Goal: Task Accomplishment & Management: Complete application form

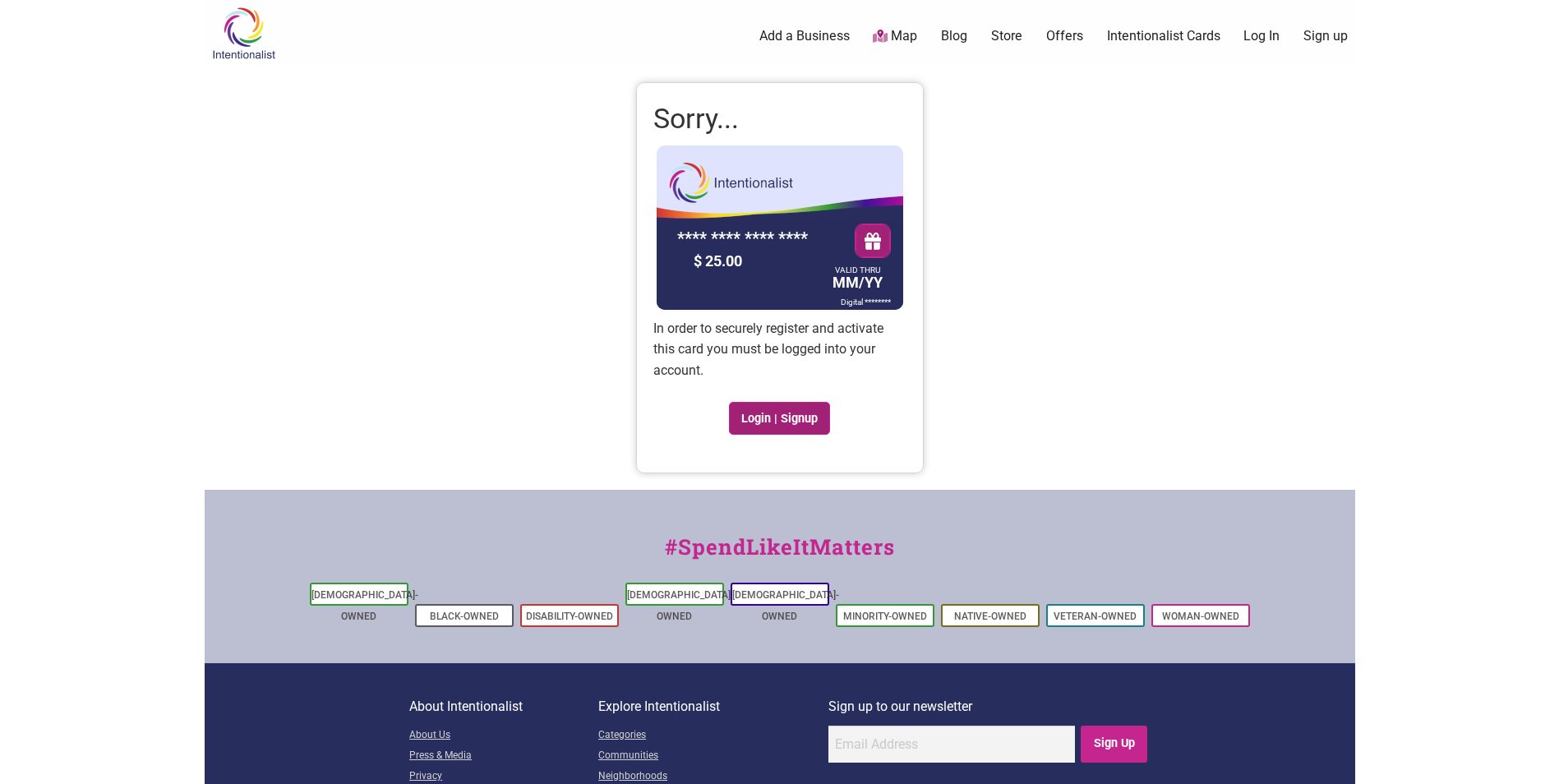
click at [785, 421] on link "Login | Signup" at bounding box center [780, 419] width 102 height 33
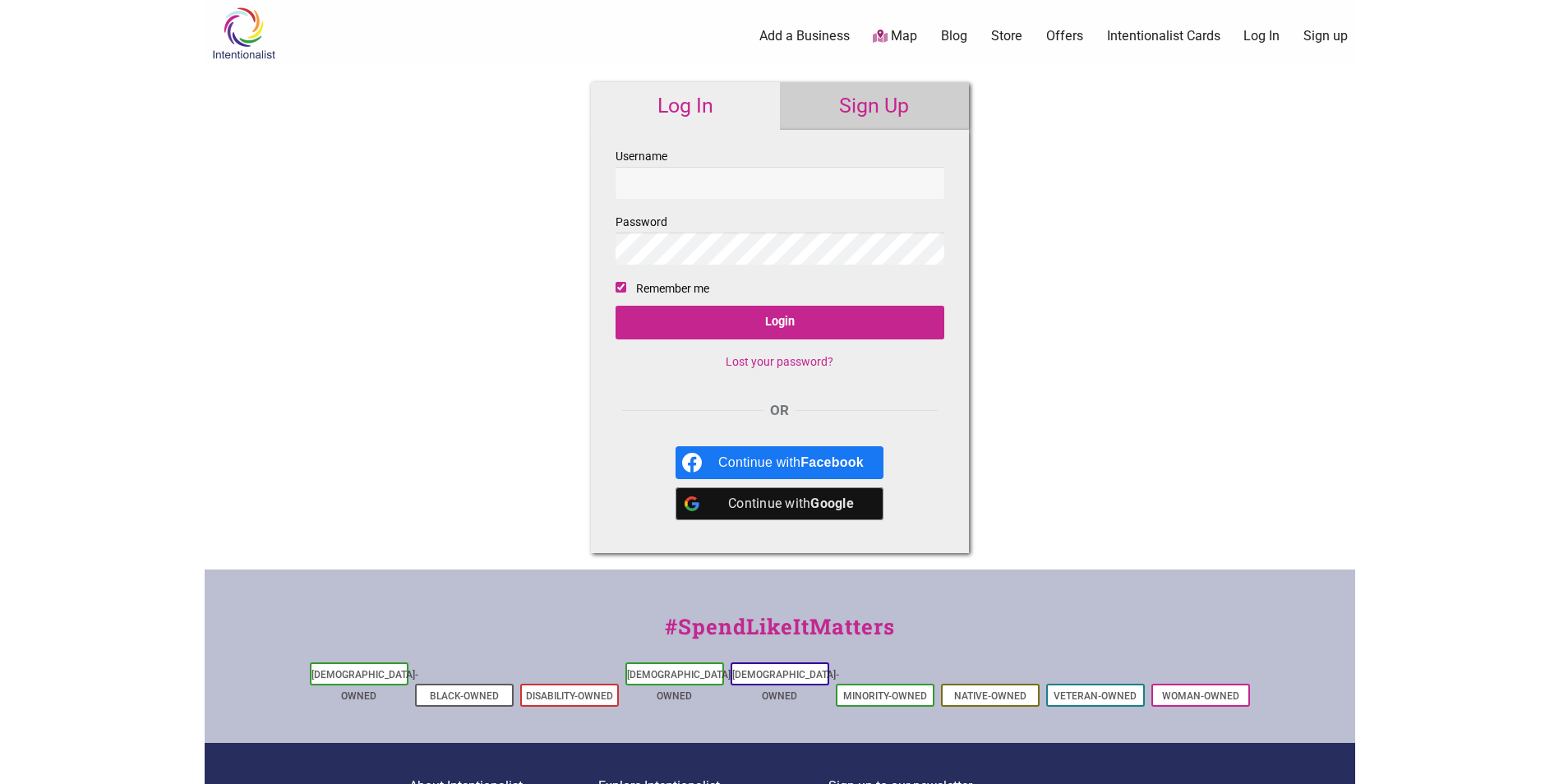
click at [878, 106] on link "Sign Up" at bounding box center [873, 105] width 189 height 47
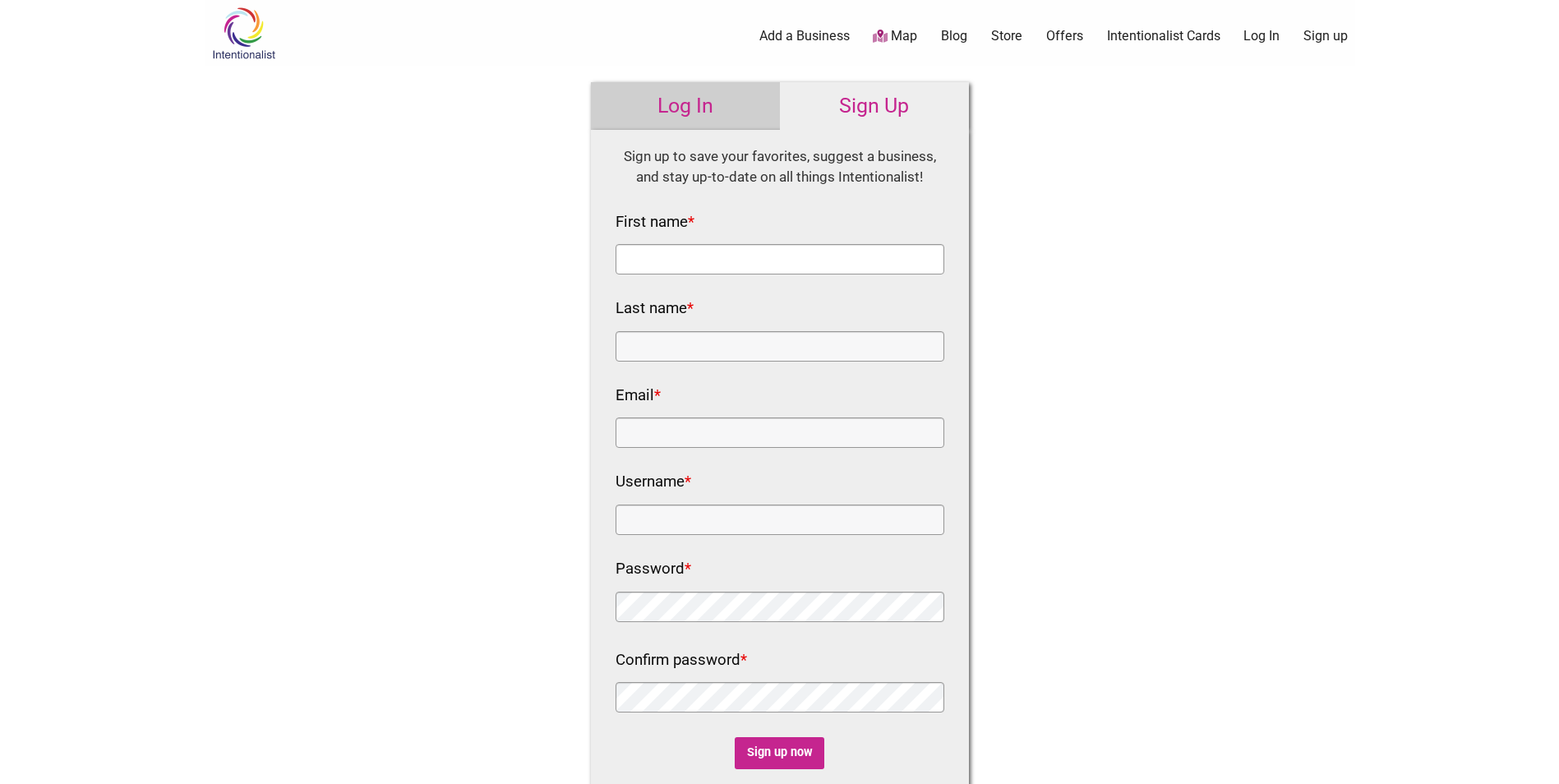
click at [706, 248] on input "First name *" at bounding box center [780, 258] width 329 height 30
type input "Emily"
type input "Ausema"
type input "emily.ausema@seattle.gov"
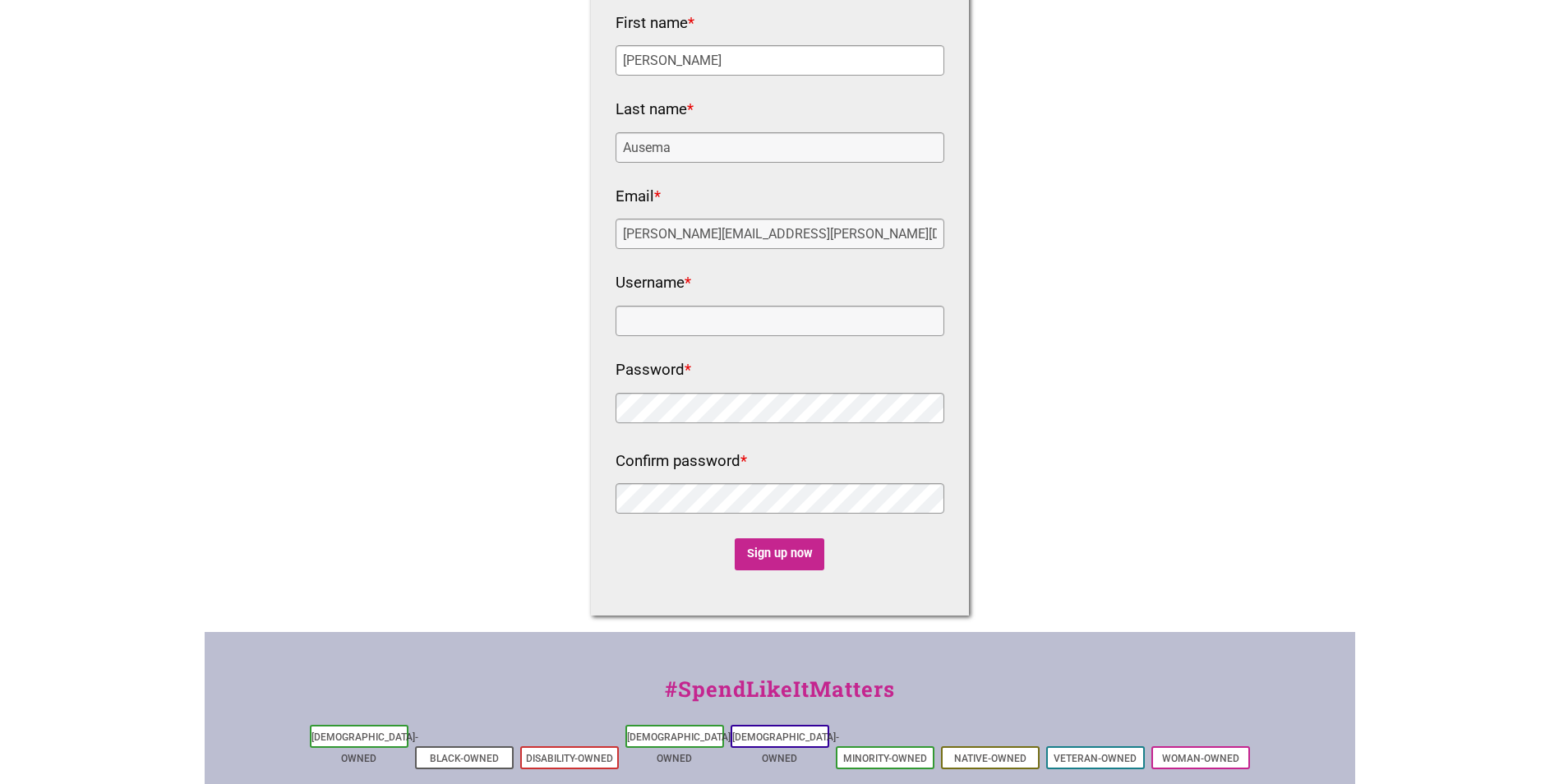
scroll to position [329, 0]
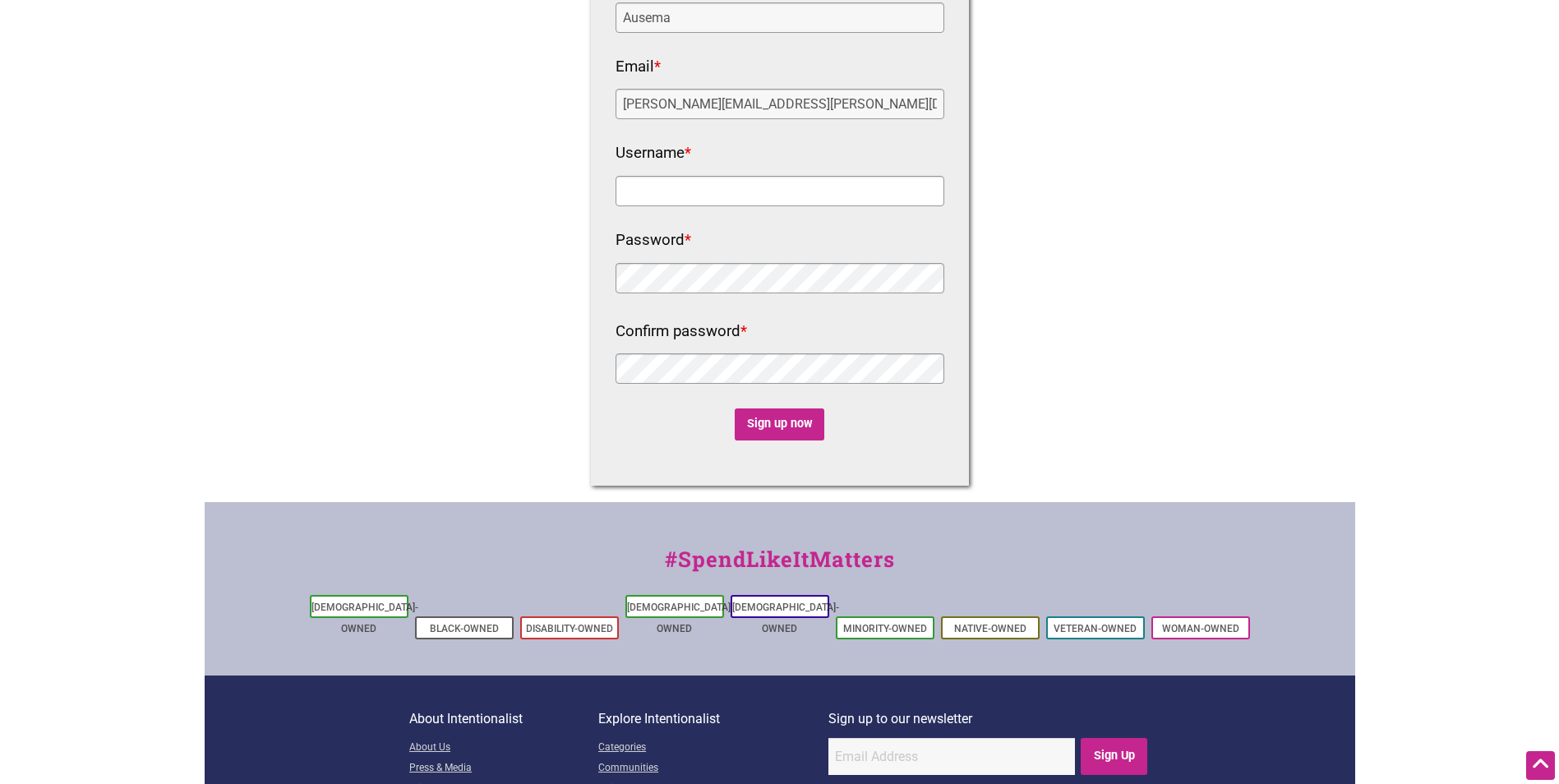
click at [760, 189] on input "Username *" at bounding box center [780, 190] width 329 height 30
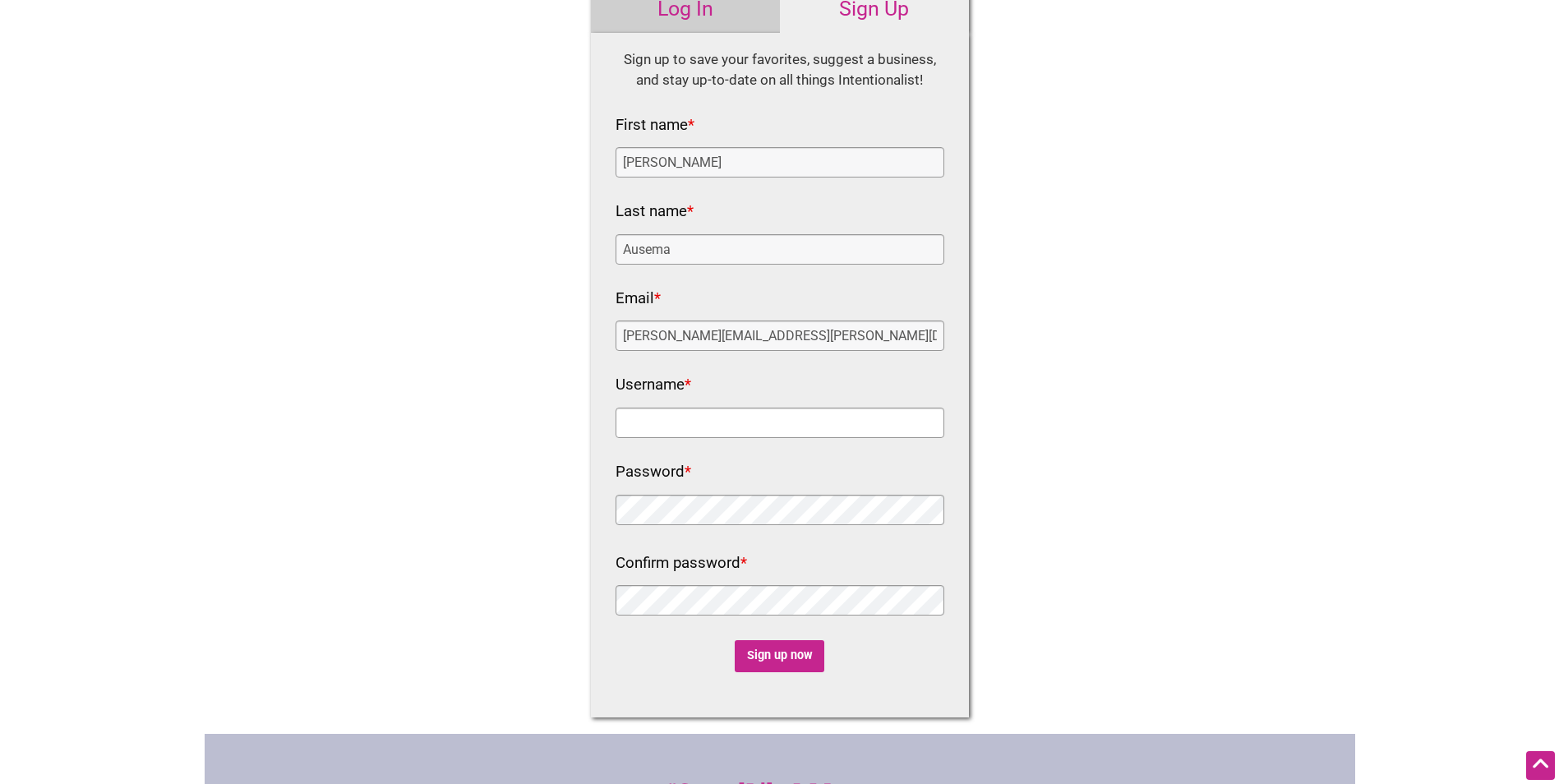
scroll to position [82, 0]
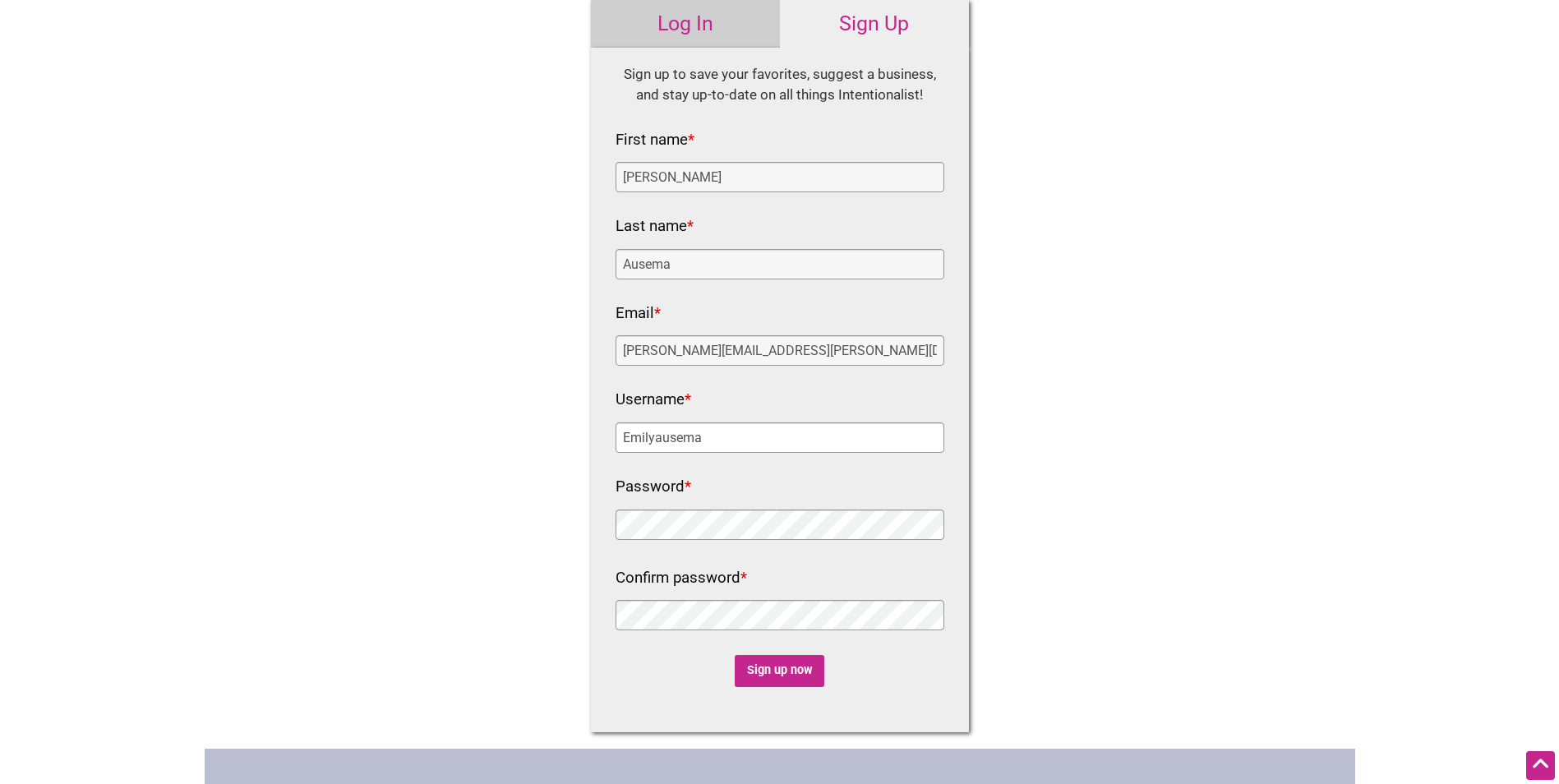
type input "Emilyausema"
click at [784, 661] on input "Sign up now" at bounding box center [780, 670] width 90 height 32
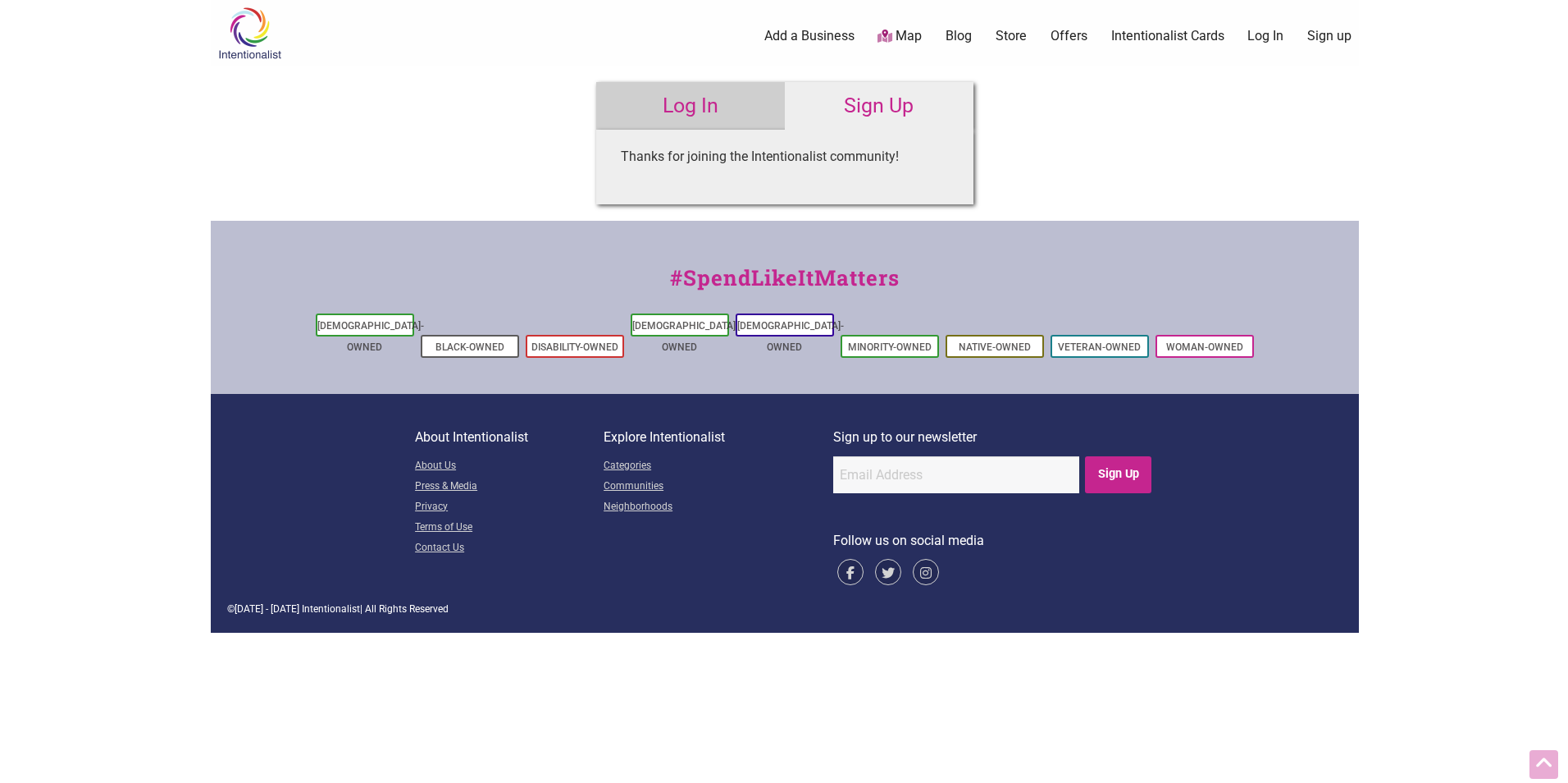
scroll to position [0, 0]
click at [1151, 42] on link "Intentionalist Cards" at bounding box center [1167, 36] width 113 height 18
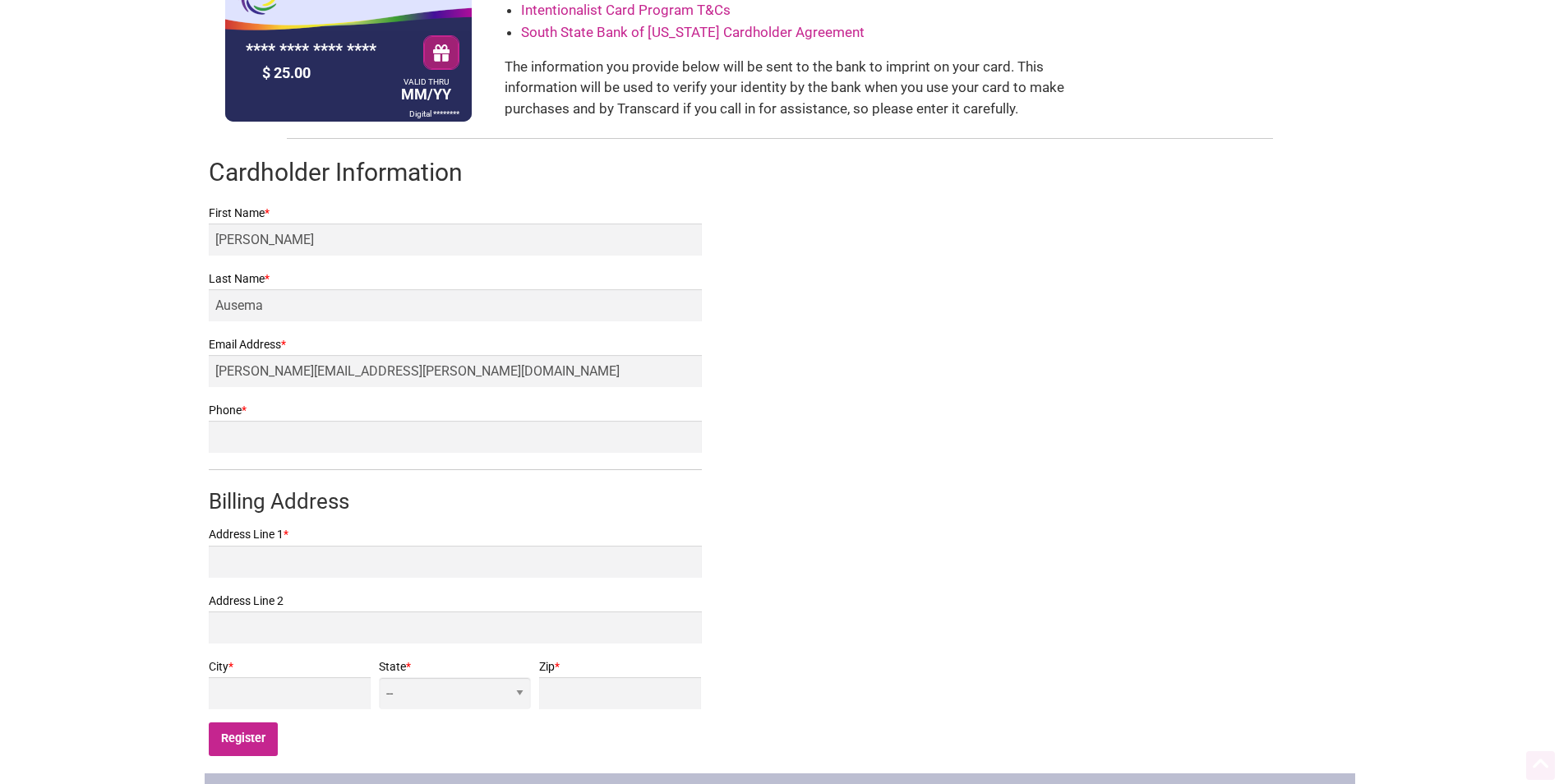
scroll to position [164, 0]
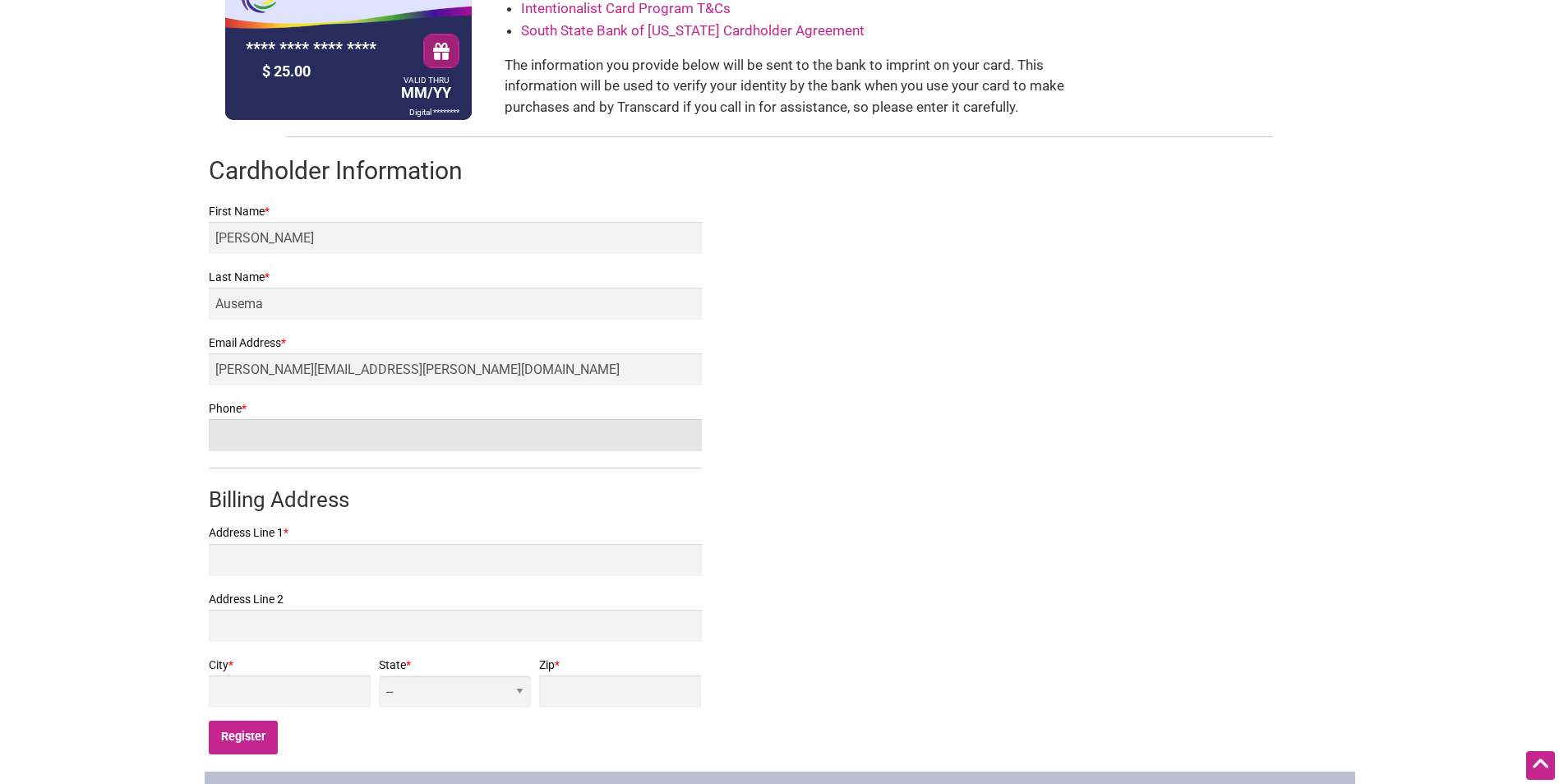
click at [506, 430] on input "Phone *" at bounding box center [456, 434] width 493 height 32
type input "2066785299"
type input "[STREET_ADDRESS]"
type input "Seattle"
select select "WA"
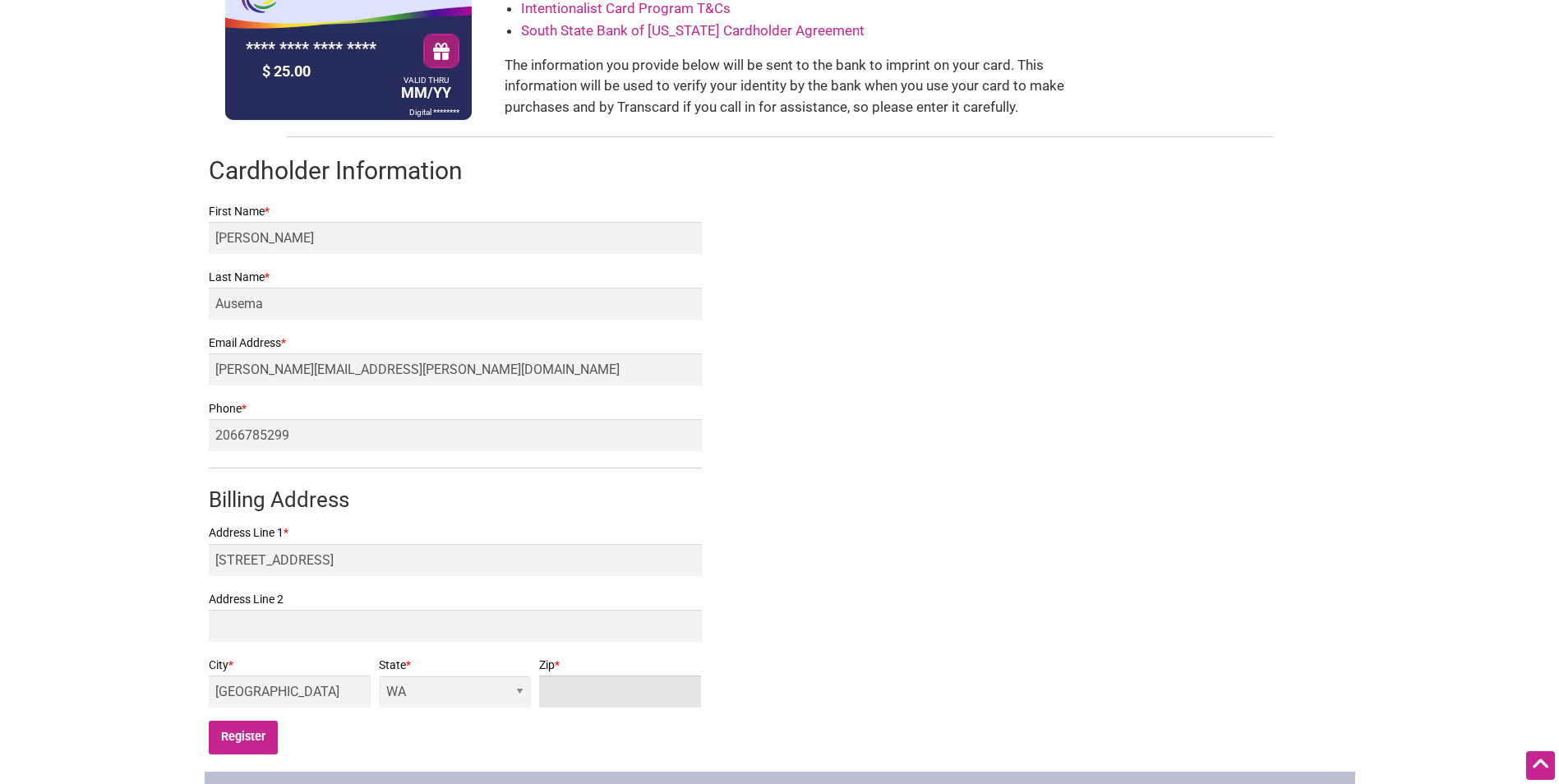
type input "98109"
drag, startPoint x: 359, startPoint y: 553, endPoint x: 125, endPoint y: 529, distance: 235.2
click at [126, 530] on body "× Menu 0 Add a Business Map Blog Store Offers Intentionalist Cards Buy Black Ca…" at bounding box center [780, 227] width 1559 height 784
type input "1562 E Olive Way Apt 204"
type input "98102"
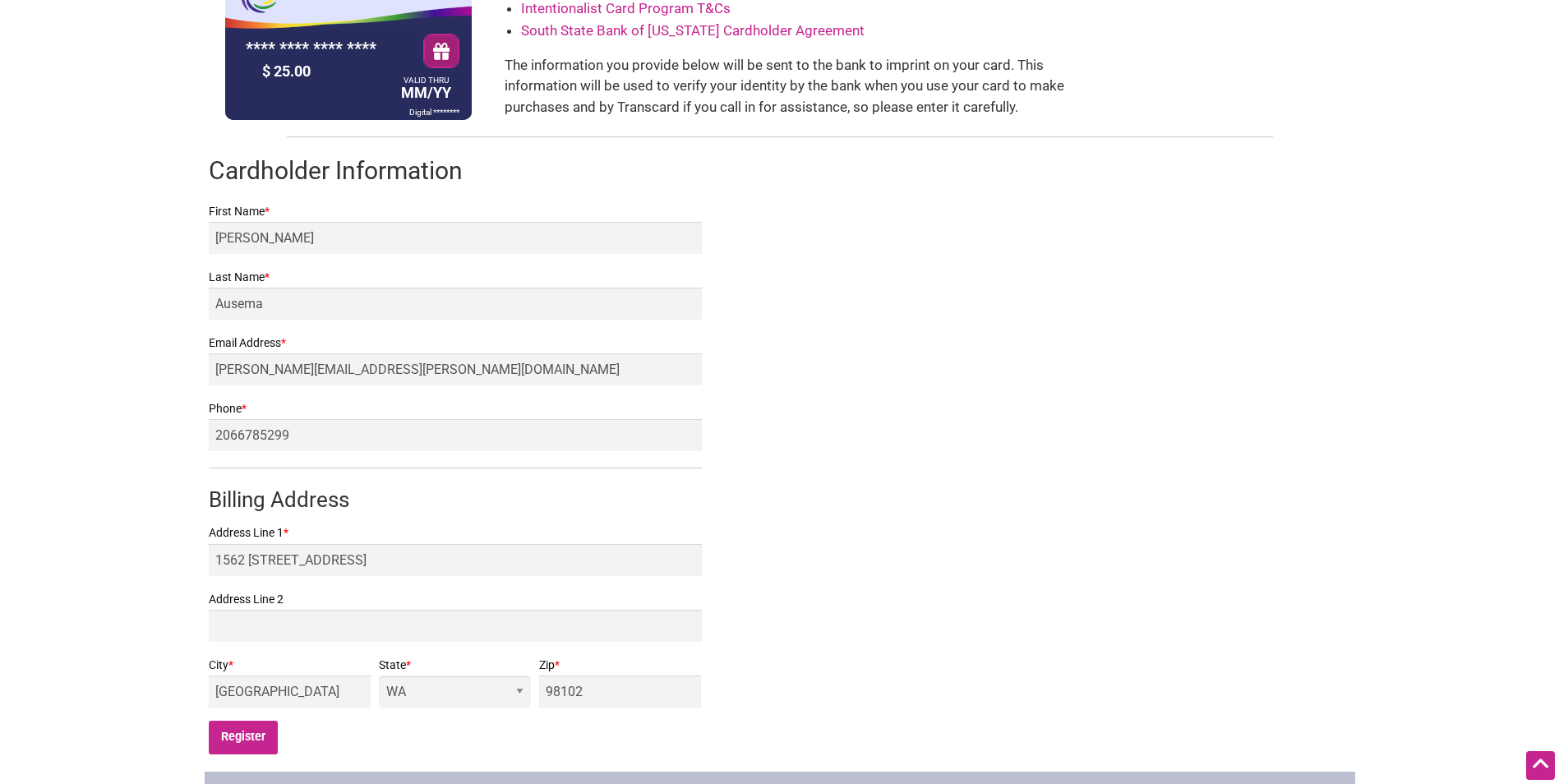
click at [1122, 595] on div "Intentionalist Card Registration **** **** **** **** $ 25.00 VALID THRU MM/YY D…" at bounding box center [780, 338] width 1151 height 866
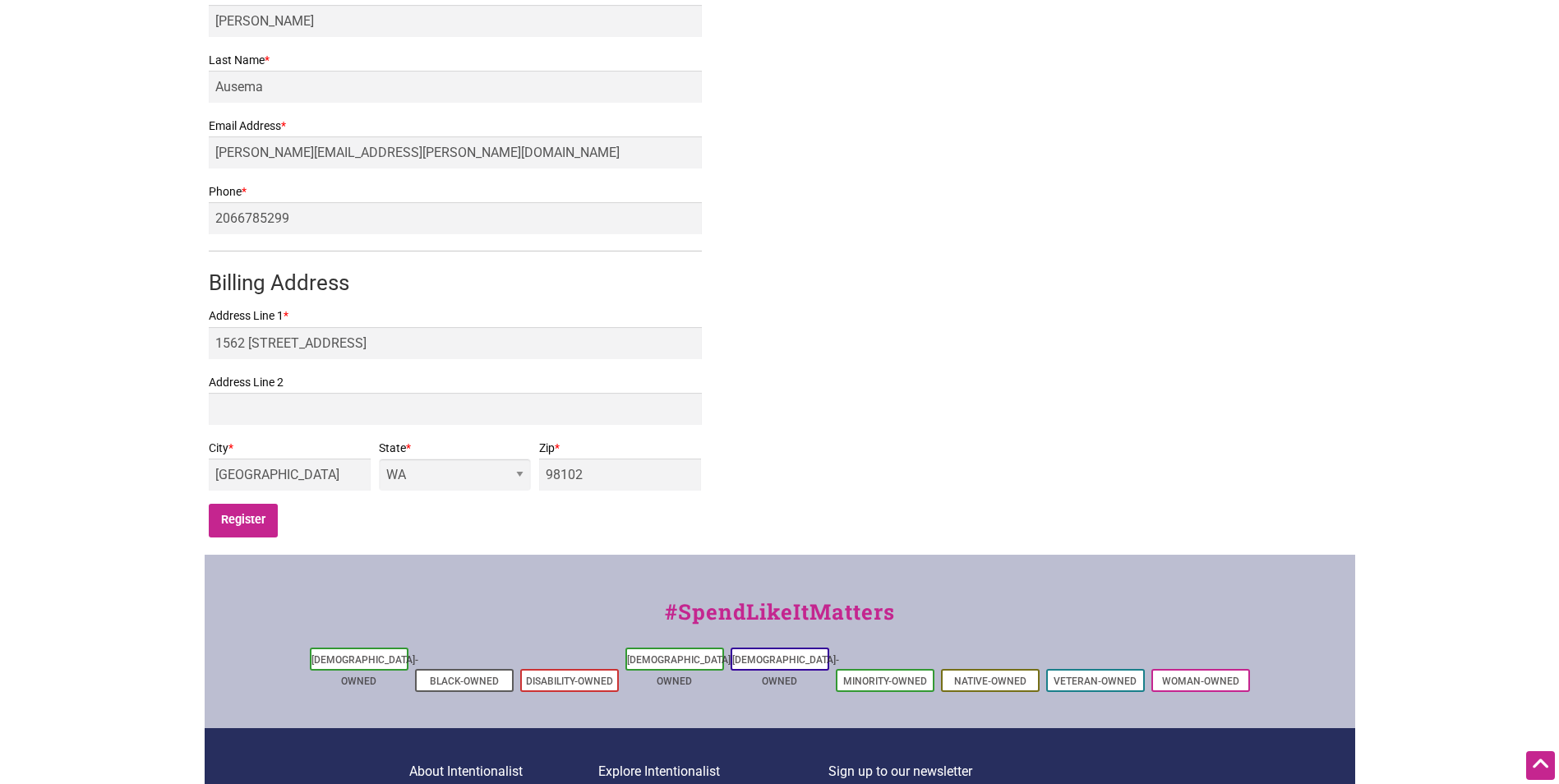
scroll to position [411, 0]
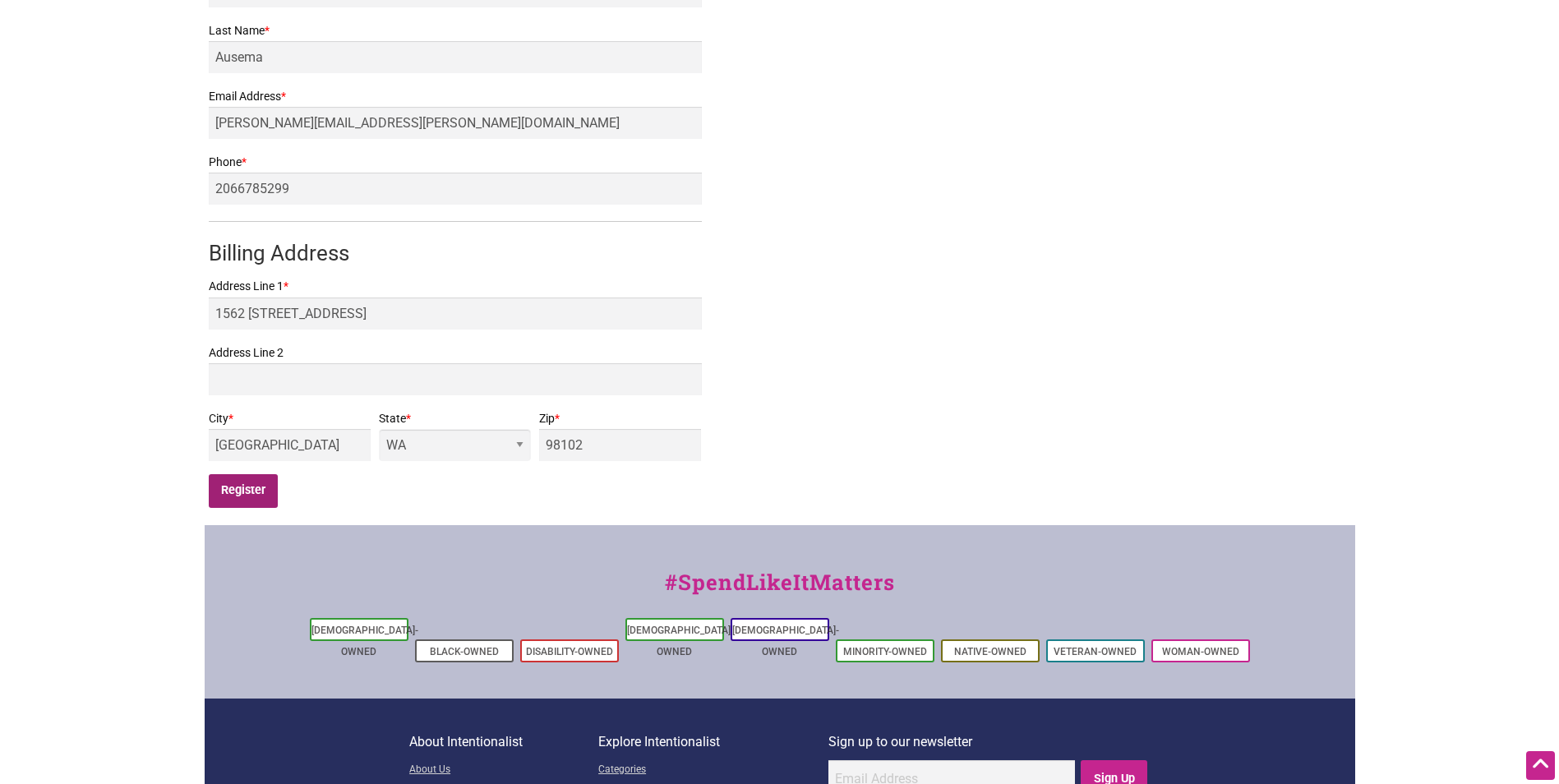
click at [259, 491] on input "Register" at bounding box center [244, 490] width 70 height 34
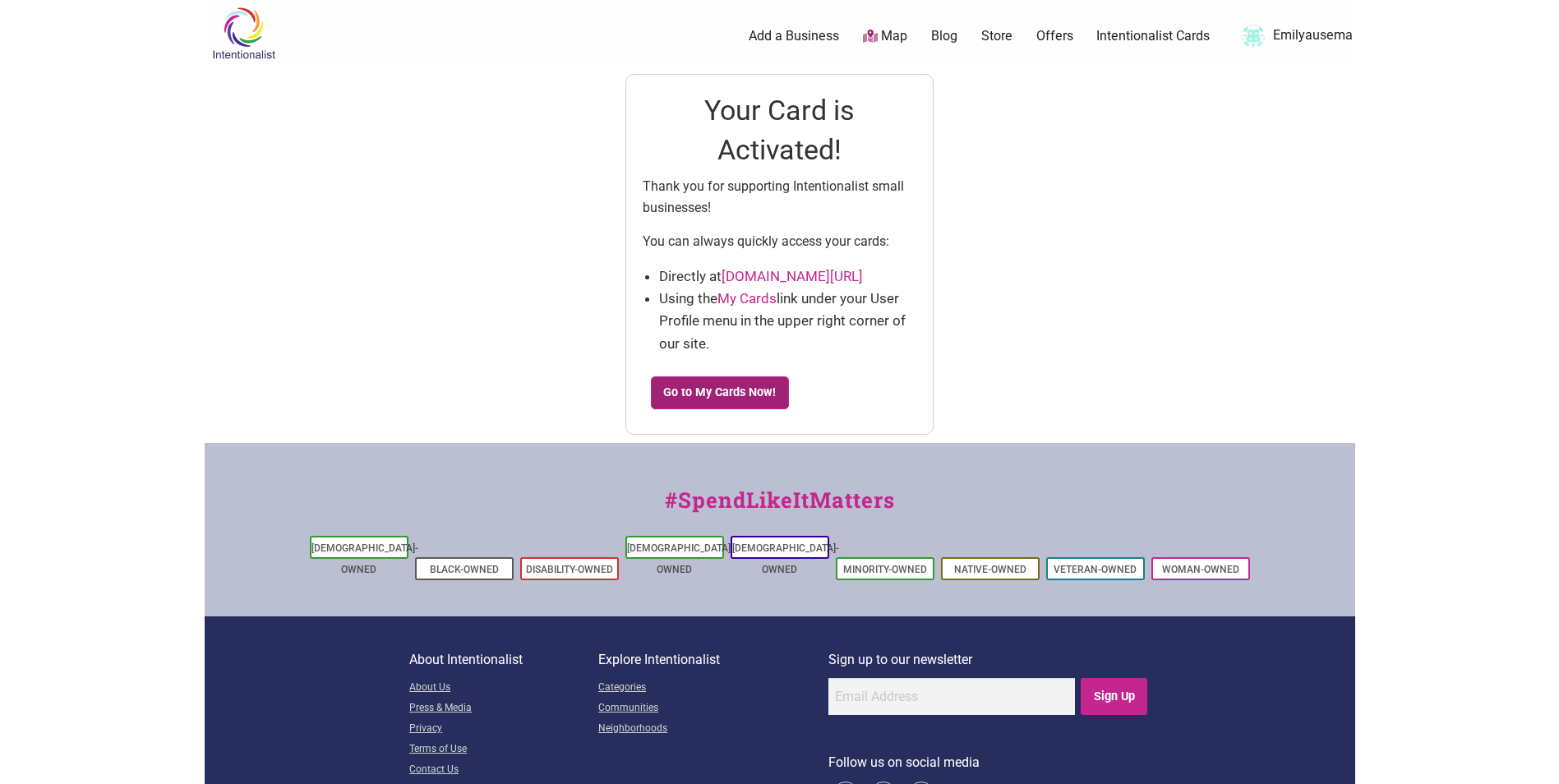
click at [672, 394] on link "Go to My Cards Now!" at bounding box center [720, 392] width 138 height 33
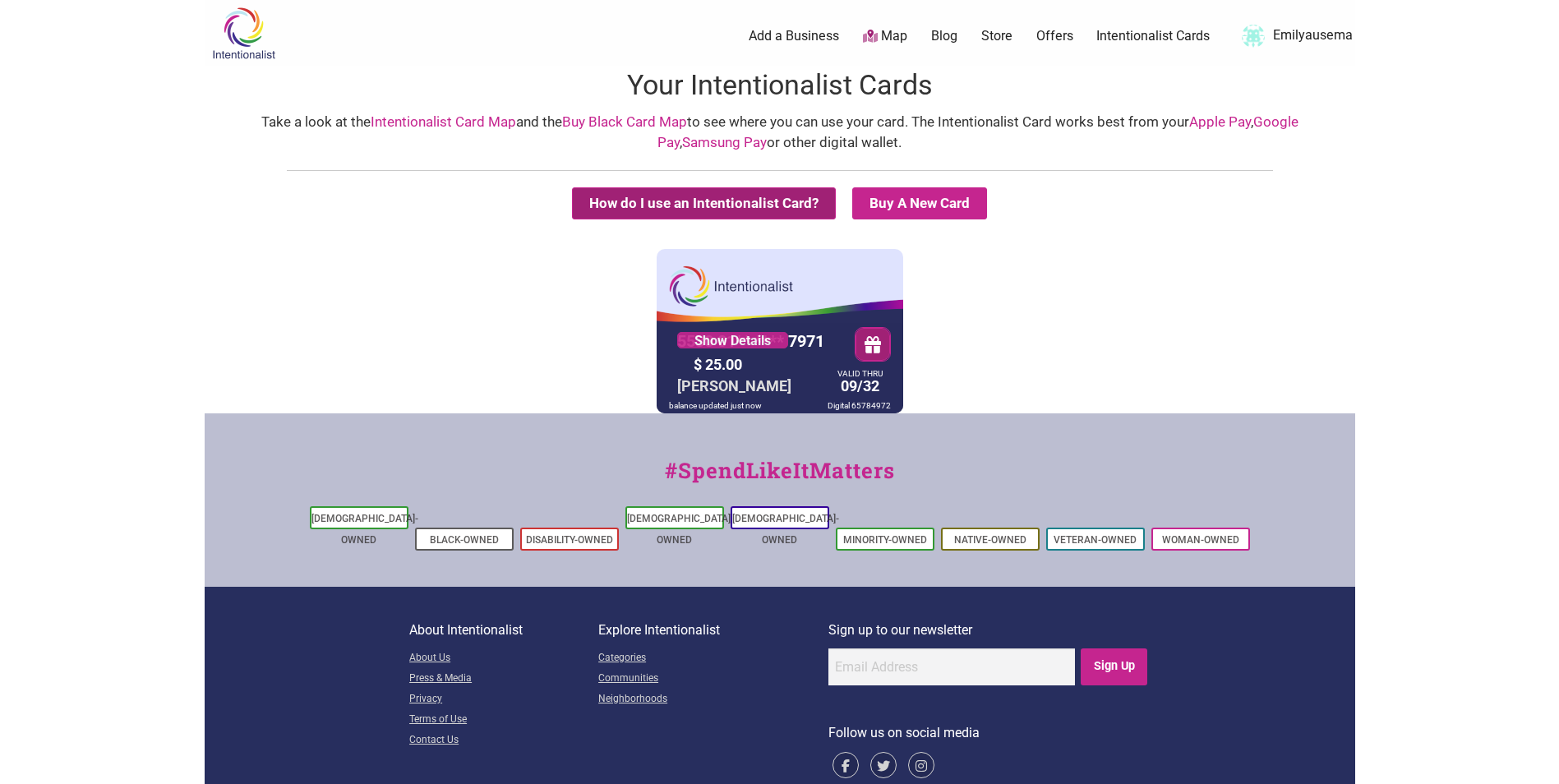
click at [679, 194] on button "How do I use an Intentionalist Card?" at bounding box center [703, 203] width 264 height 32
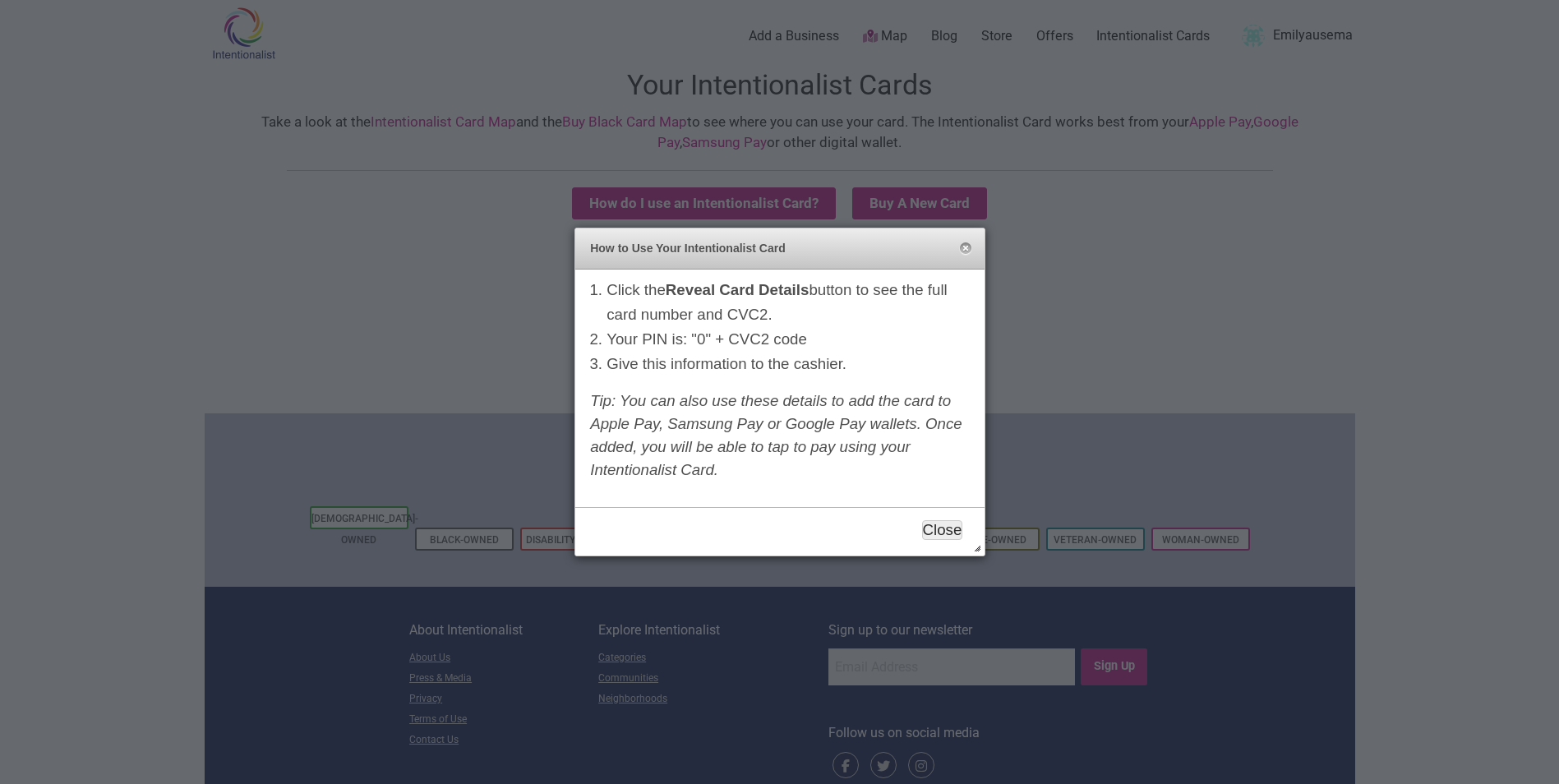
click at [949, 532] on button "Close" at bounding box center [942, 530] width 41 height 19
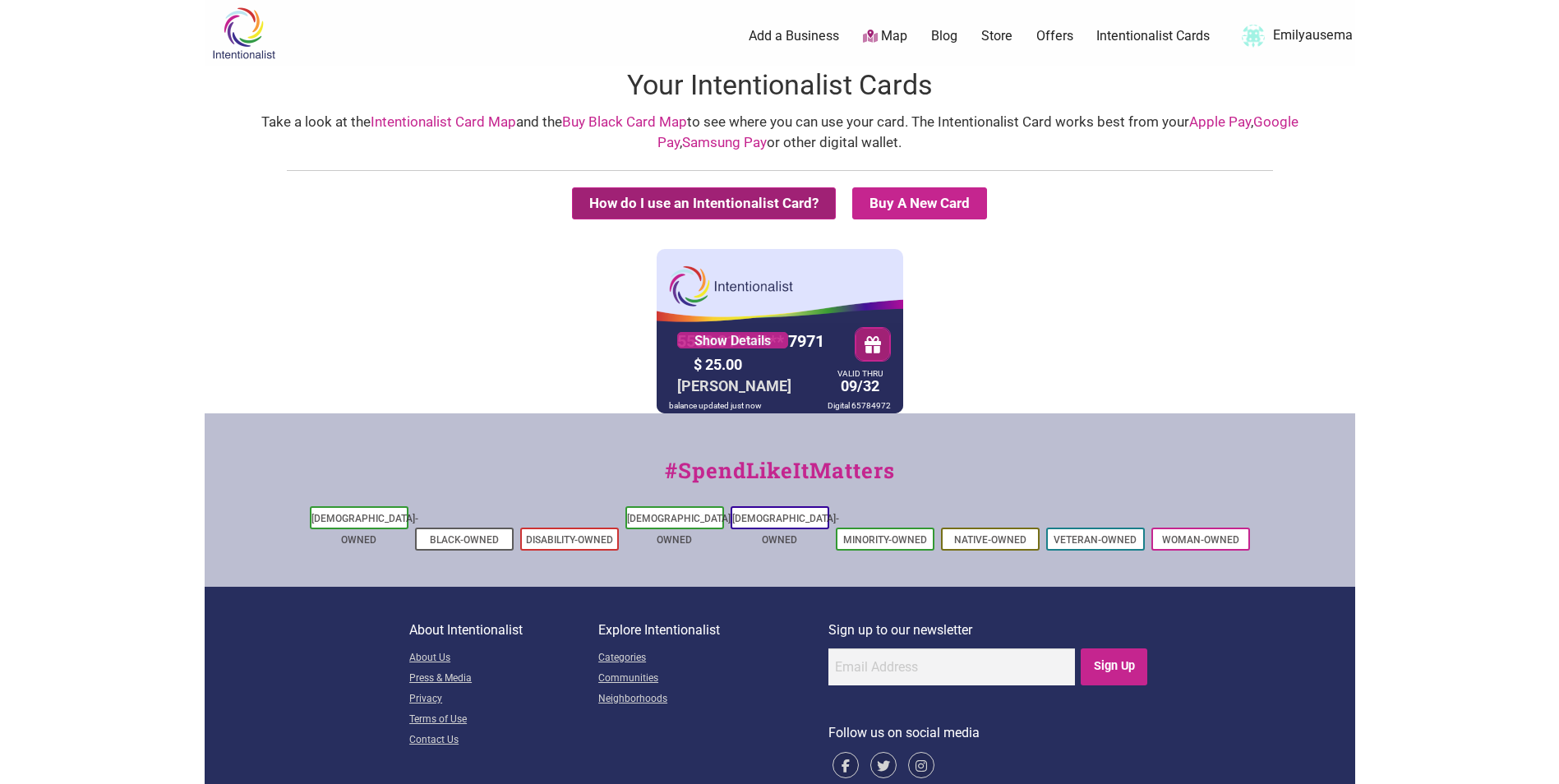
click at [741, 205] on button "How do I use an Intentionalist Card?" at bounding box center [703, 203] width 264 height 32
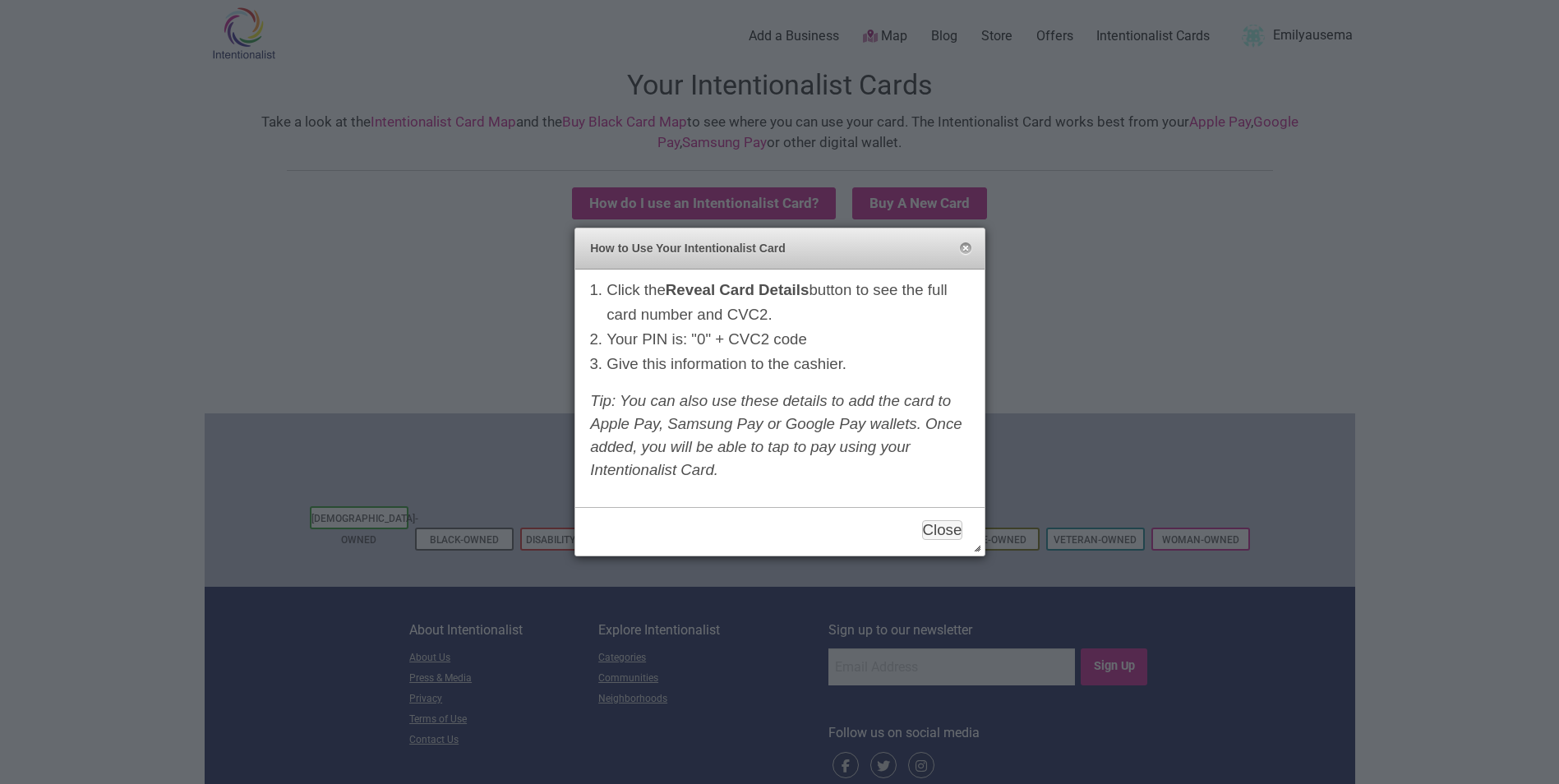
click at [1053, 279] on div at bounding box center [780, 392] width 1559 height 784
click at [944, 537] on button "Close" at bounding box center [942, 530] width 41 height 19
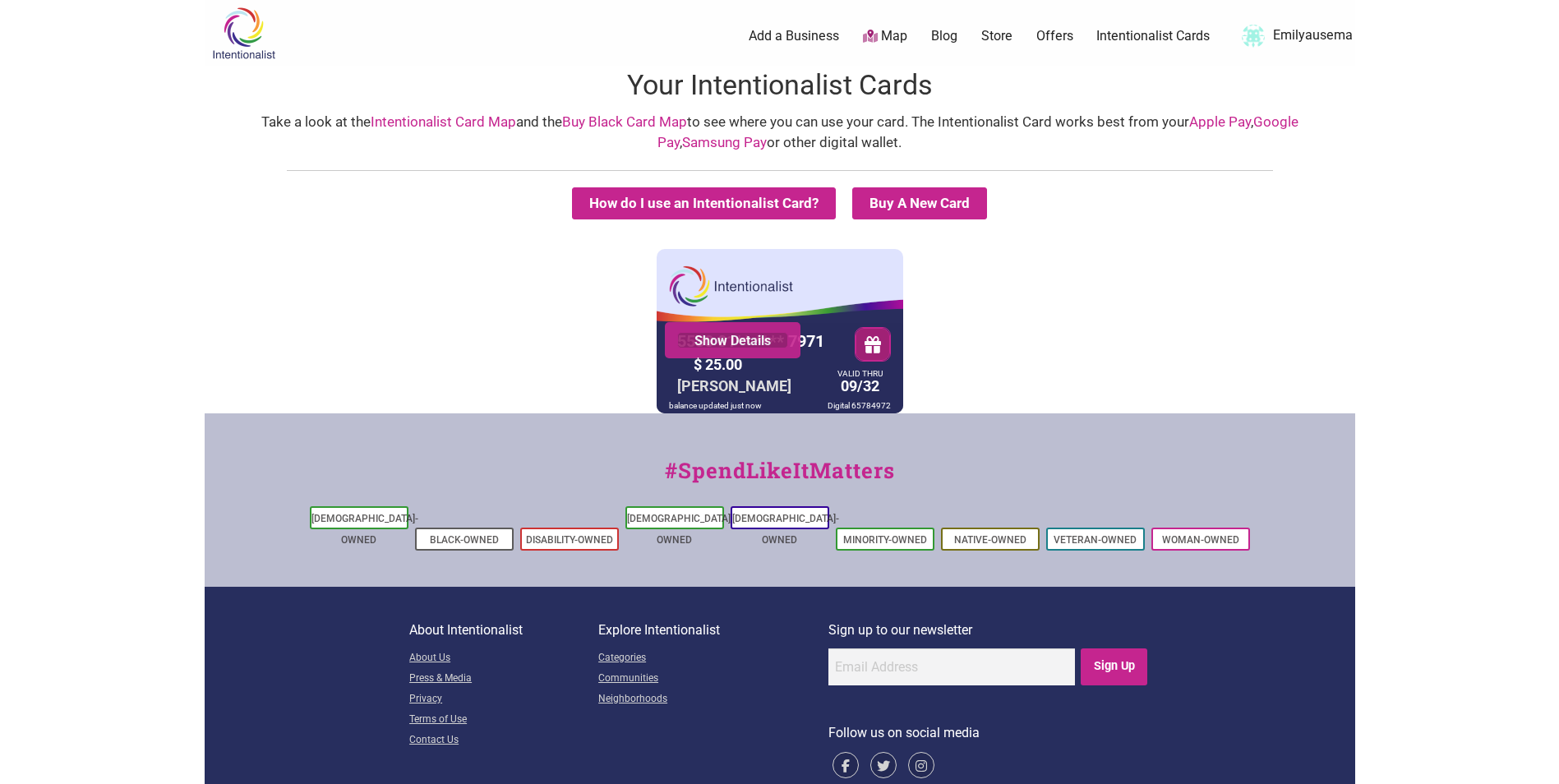
click at [745, 337] on link "Show Details" at bounding box center [732, 339] width 111 height 16
click at [893, 32] on link "Map" at bounding box center [885, 37] width 44 height 19
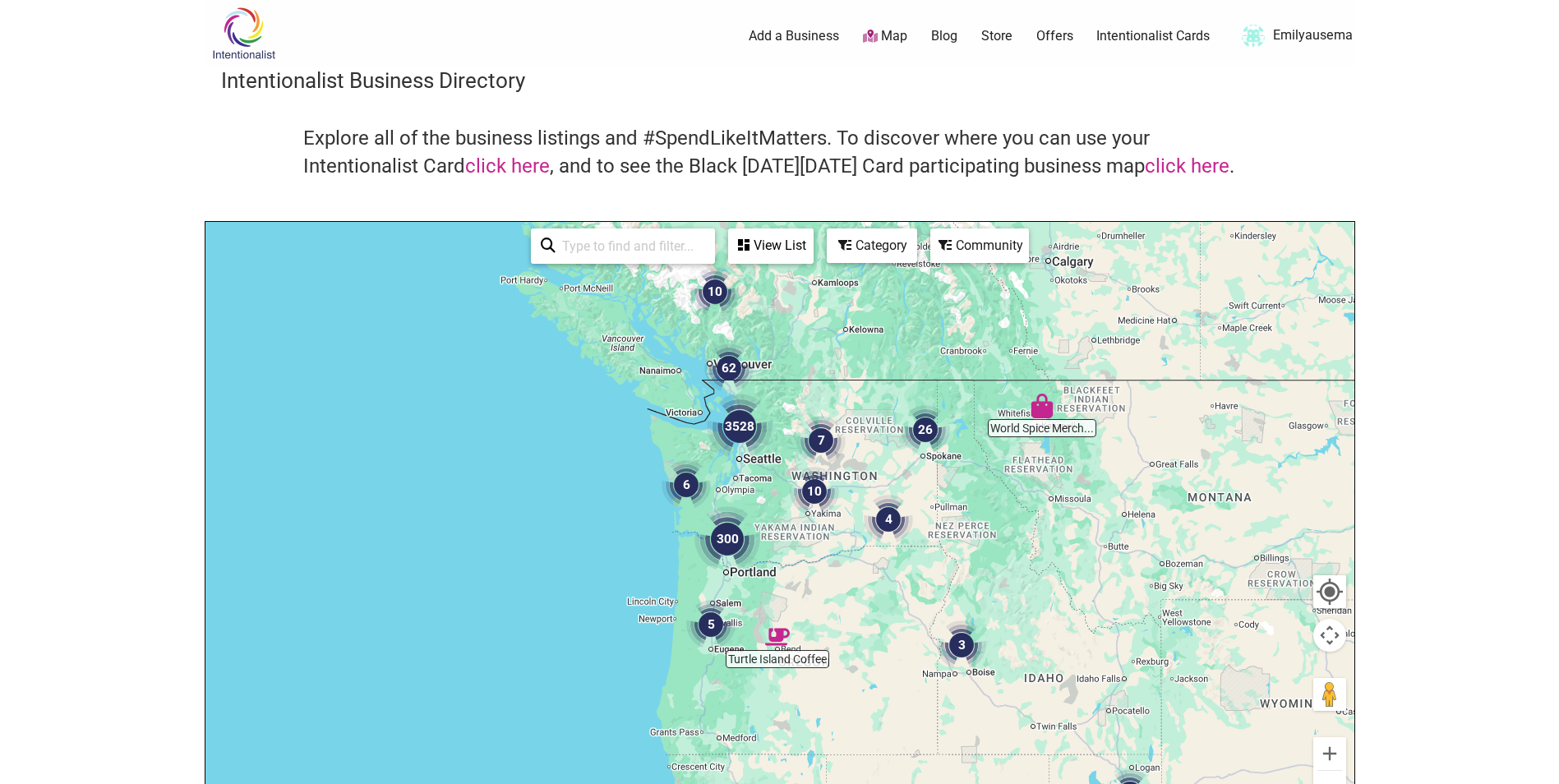
drag, startPoint x: 720, startPoint y: 426, endPoint x: 850, endPoint y: 501, distance: 150.1
click at [850, 501] on div at bounding box center [780, 540] width 1149 height 639
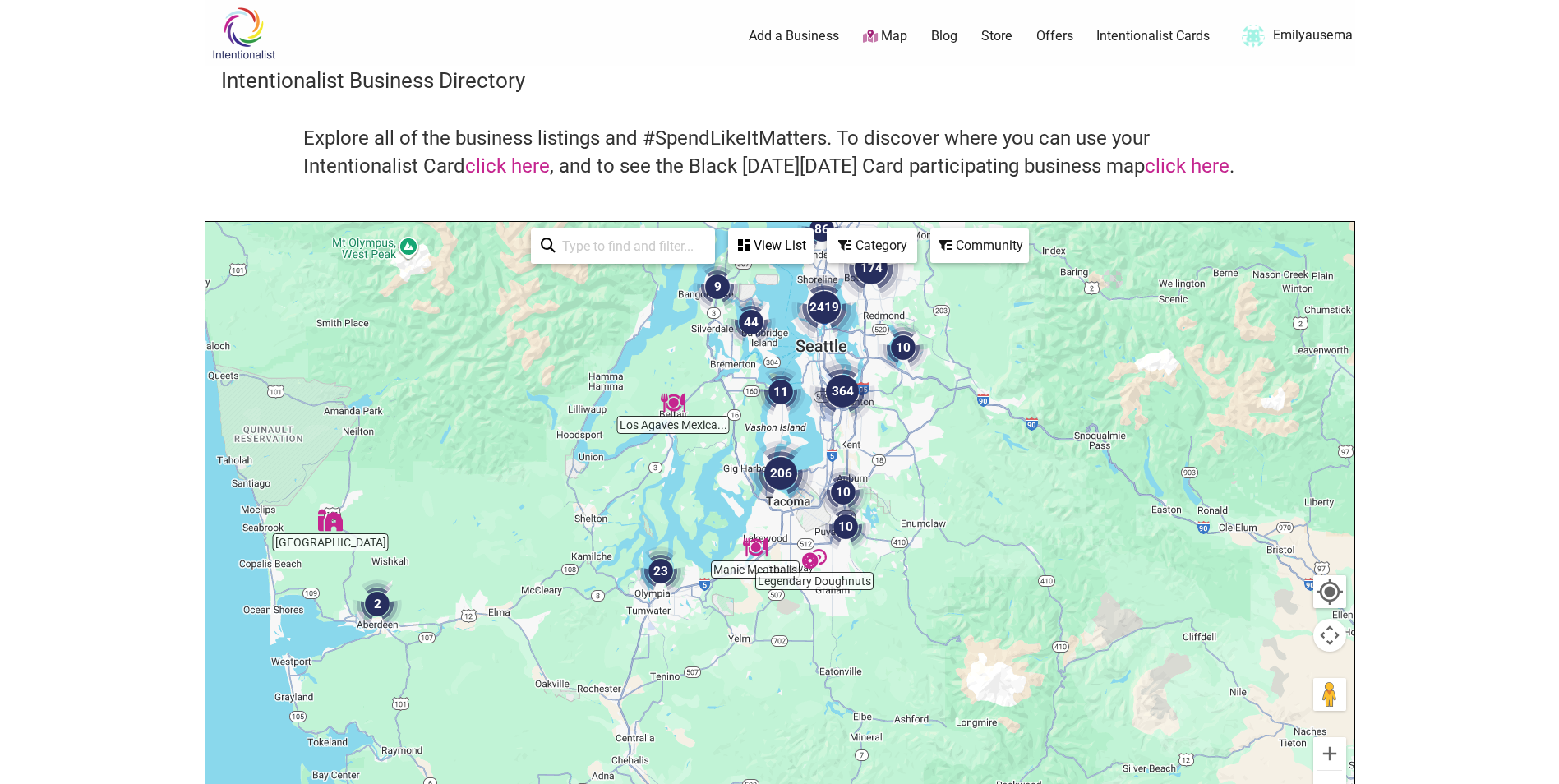
drag, startPoint x: 968, startPoint y: 513, endPoint x: 515, endPoint y: 303, distance: 499.3
click at [515, 303] on div at bounding box center [780, 540] width 1149 height 639
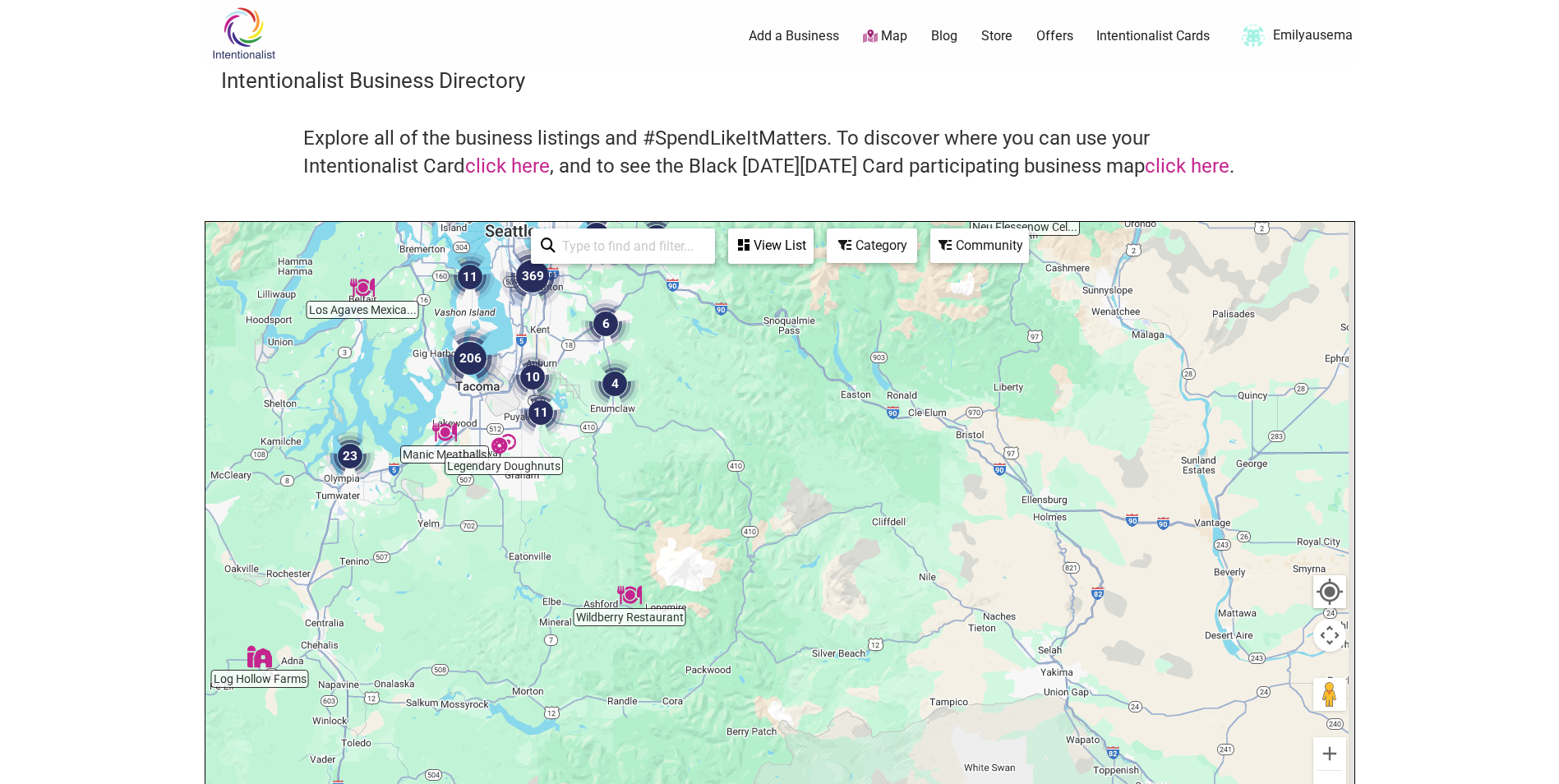
drag, startPoint x: 1047, startPoint y: 561, endPoint x: 696, endPoint y: 435, distance: 372.9
click at [705, 437] on div at bounding box center [780, 540] width 1149 height 639
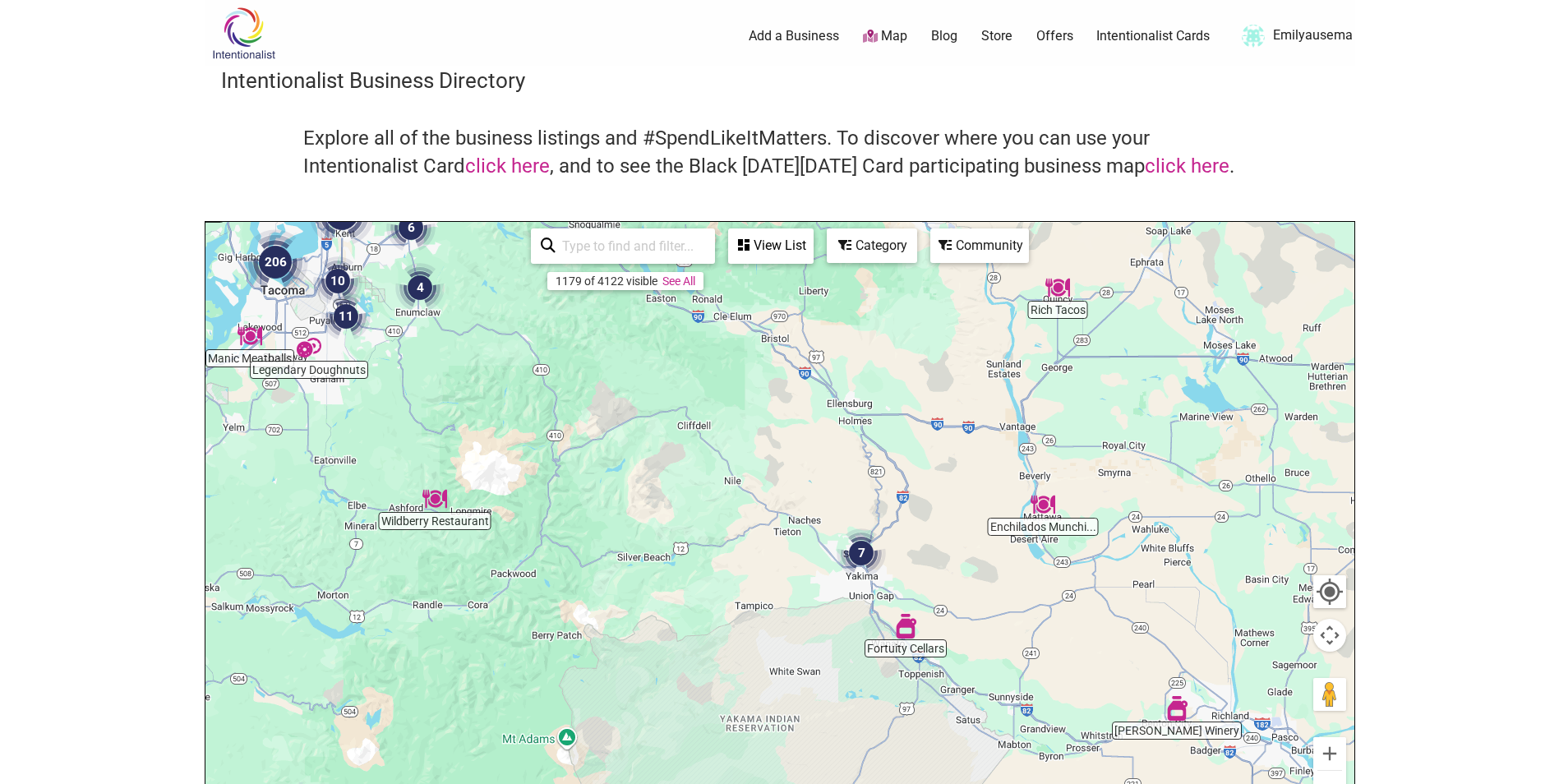
drag, startPoint x: 1043, startPoint y: 561, endPoint x: 899, endPoint y: 471, distance: 169.8
click at [900, 471] on div at bounding box center [780, 540] width 1149 height 639
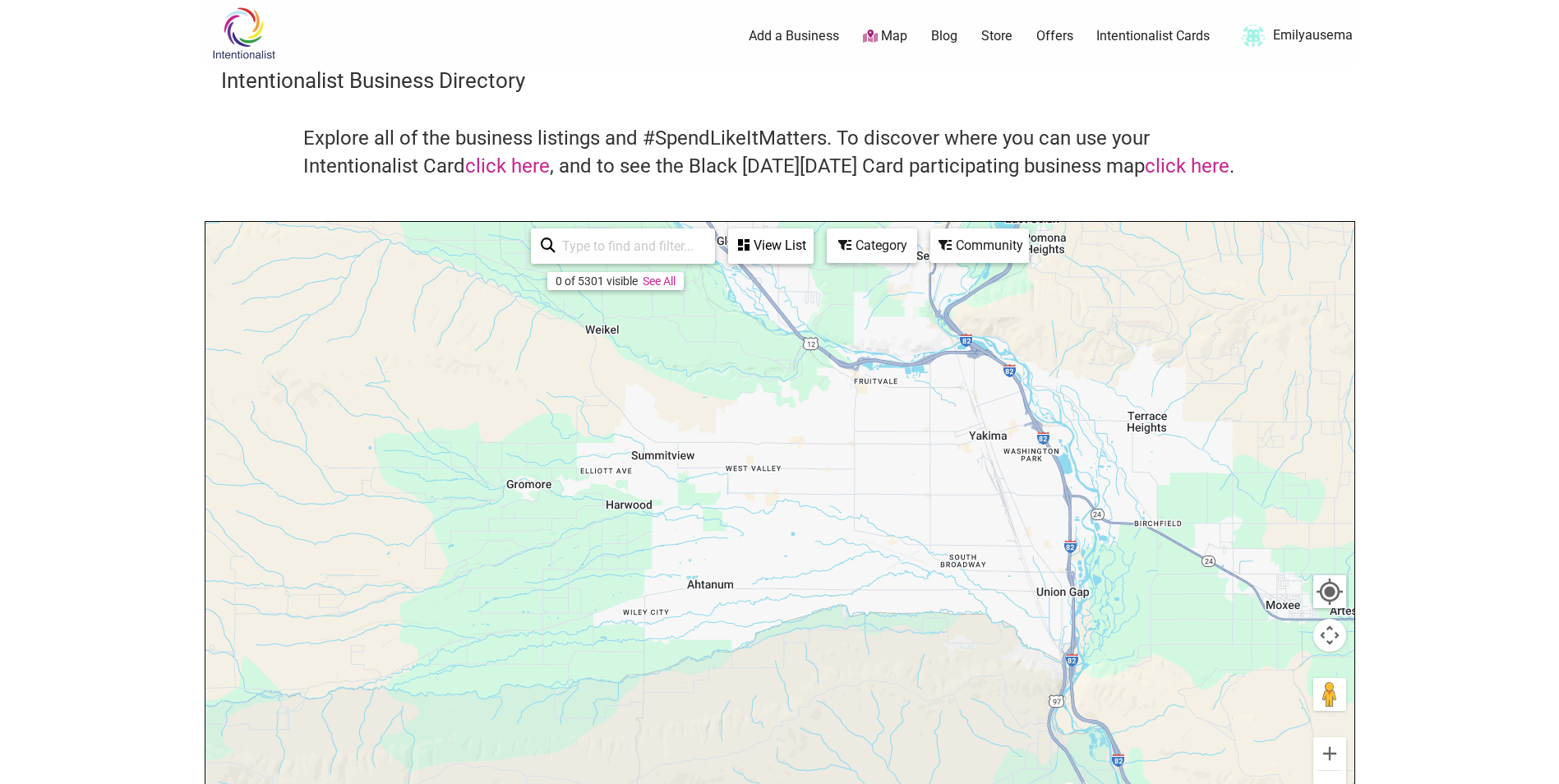
drag, startPoint x: 1012, startPoint y: 428, endPoint x: 825, endPoint y: 760, distance: 381.0
click at [829, 761] on div at bounding box center [780, 540] width 1149 height 639
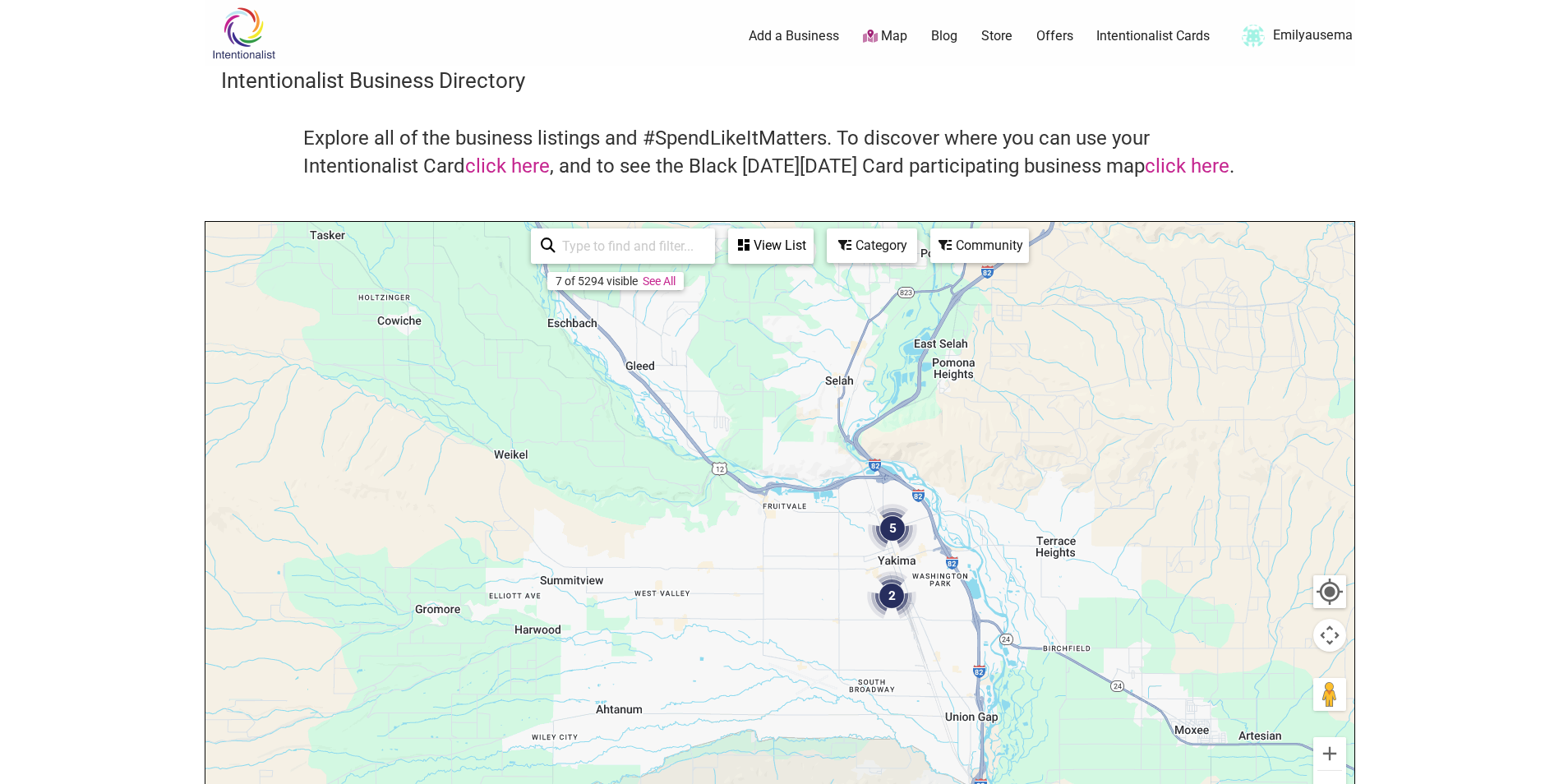
drag, startPoint x: 952, startPoint y: 549, endPoint x: 934, endPoint y: 590, distance: 44.8
click at [934, 590] on div at bounding box center [780, 540] width 1149 height 639
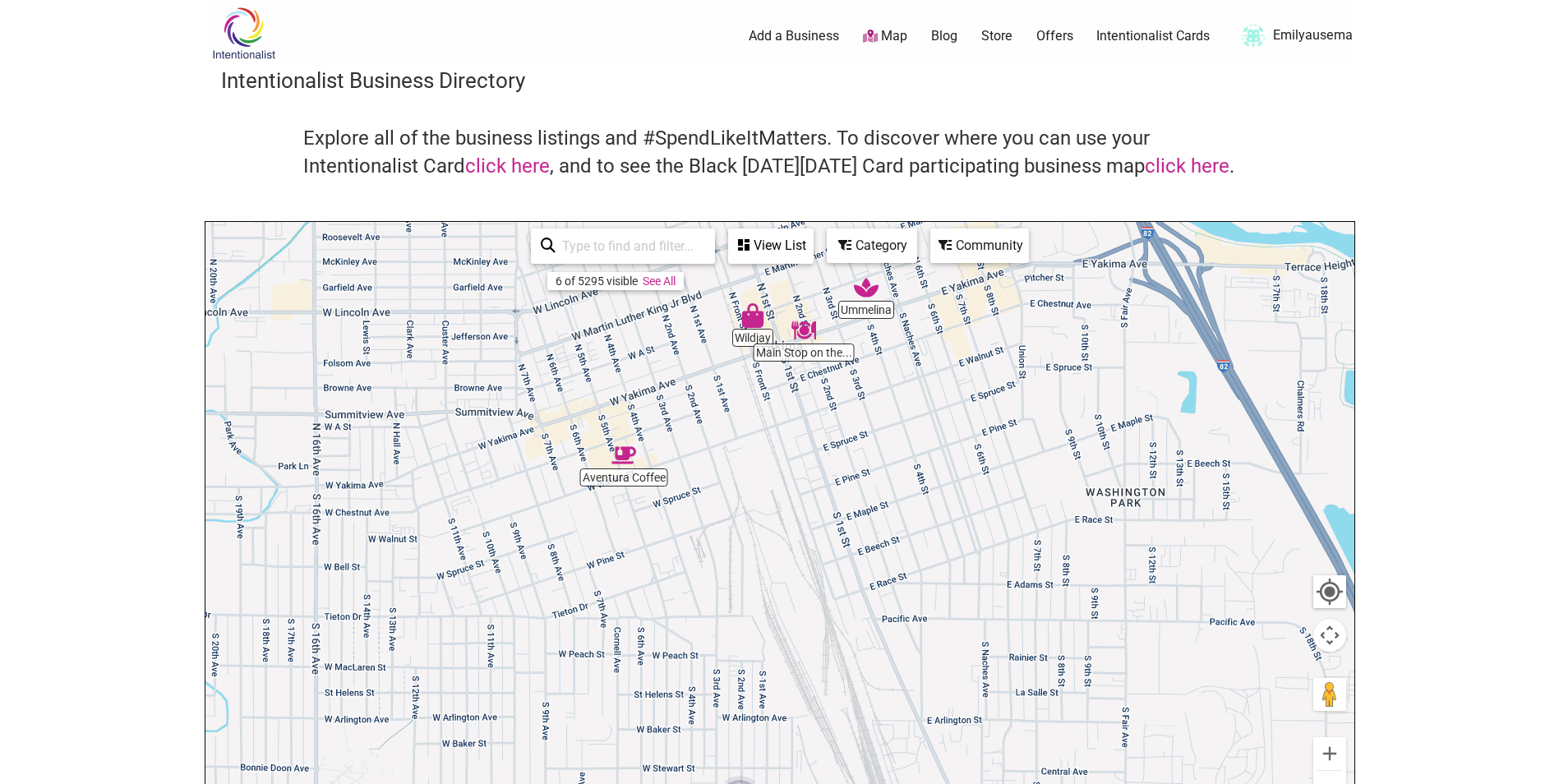
drag, startPoint x: 859, startPoint y: 491, endPoint x: 853, endPoint y: 594, distance: 103.2
click at [853, 594] on div at bounding box center [780, 540] width 1149 height 639
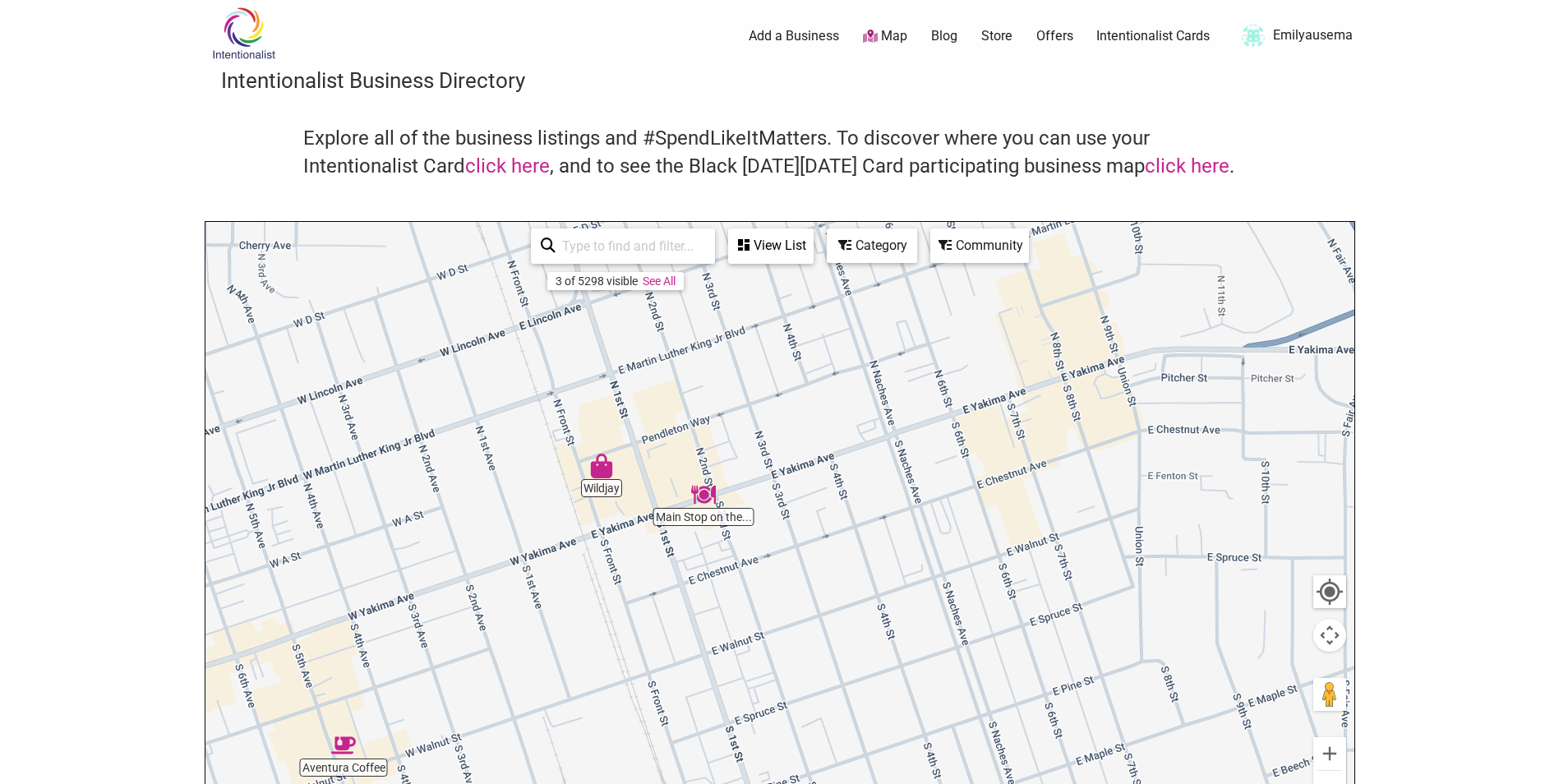
drag, startPoint x: 845, startPoint y: 551, endPoint x: 810, endPoint y: 713, distance: 165.7
click at [810, 713] on div at bounding box center [780, 540] width 1149 height 639
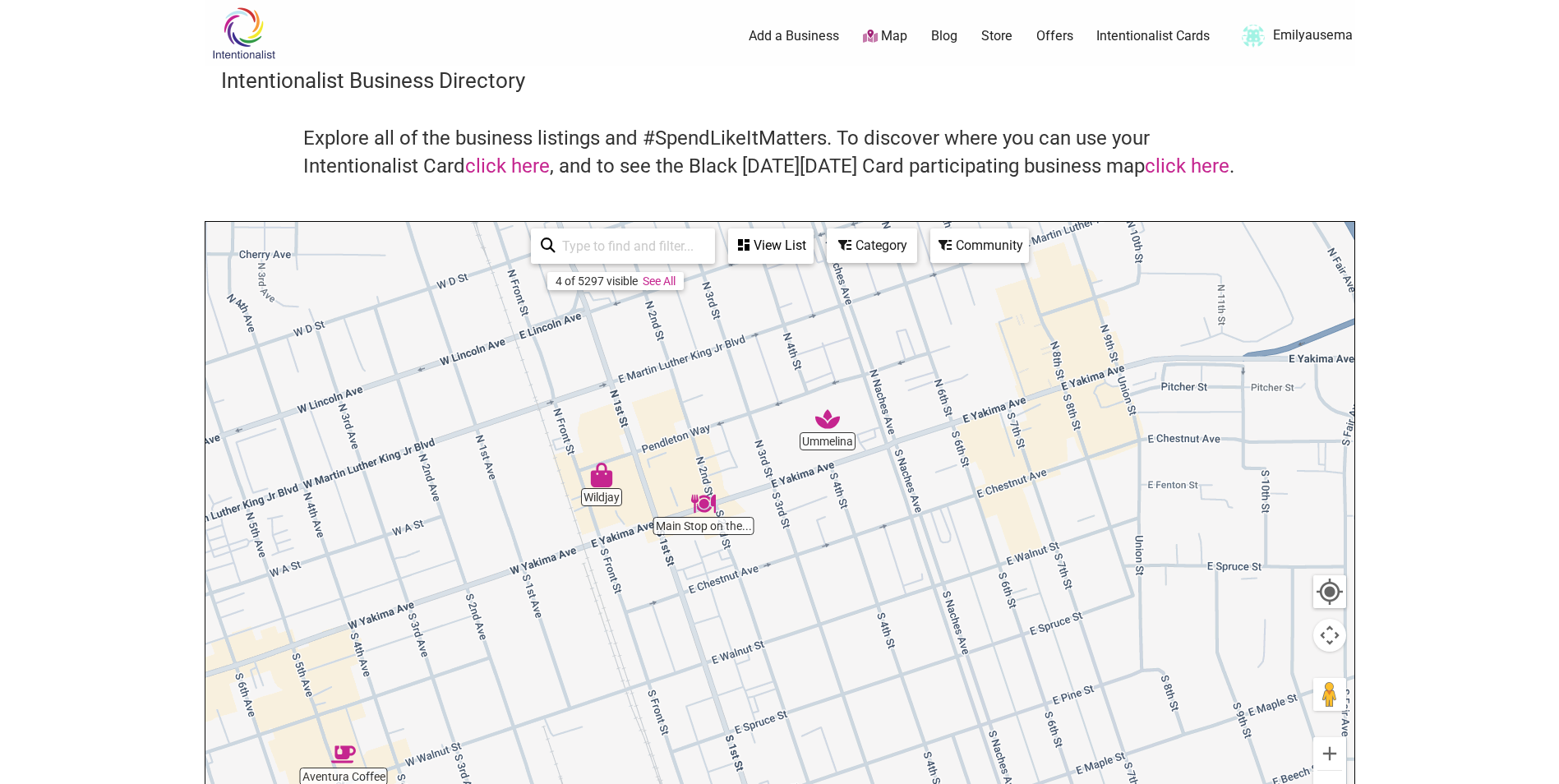
drag, startPoint x: 878, startPoint y: 648, endPoint x: 882, endPoint y: 364, distance: 284.0
click at [882, 374] on div at bounding box center [780, 540] width 1149 height 639
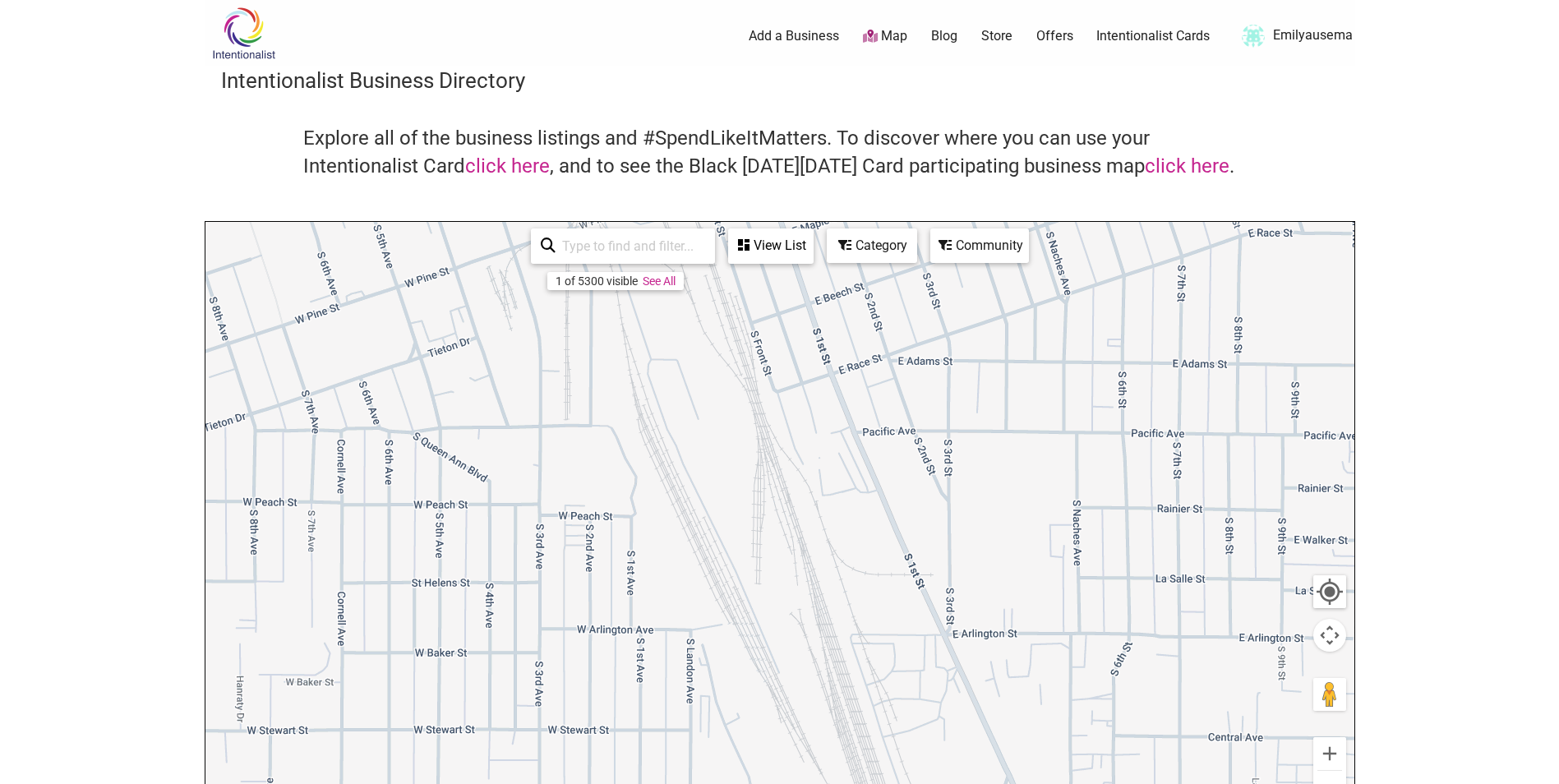
drag, startPoint x: 947, startPoint y: 634, endPoint x: 945, endPoint y: 346, distance: 288.0
click at [946, 386] on div at bounding box center [780, 540] width 1149 height 639
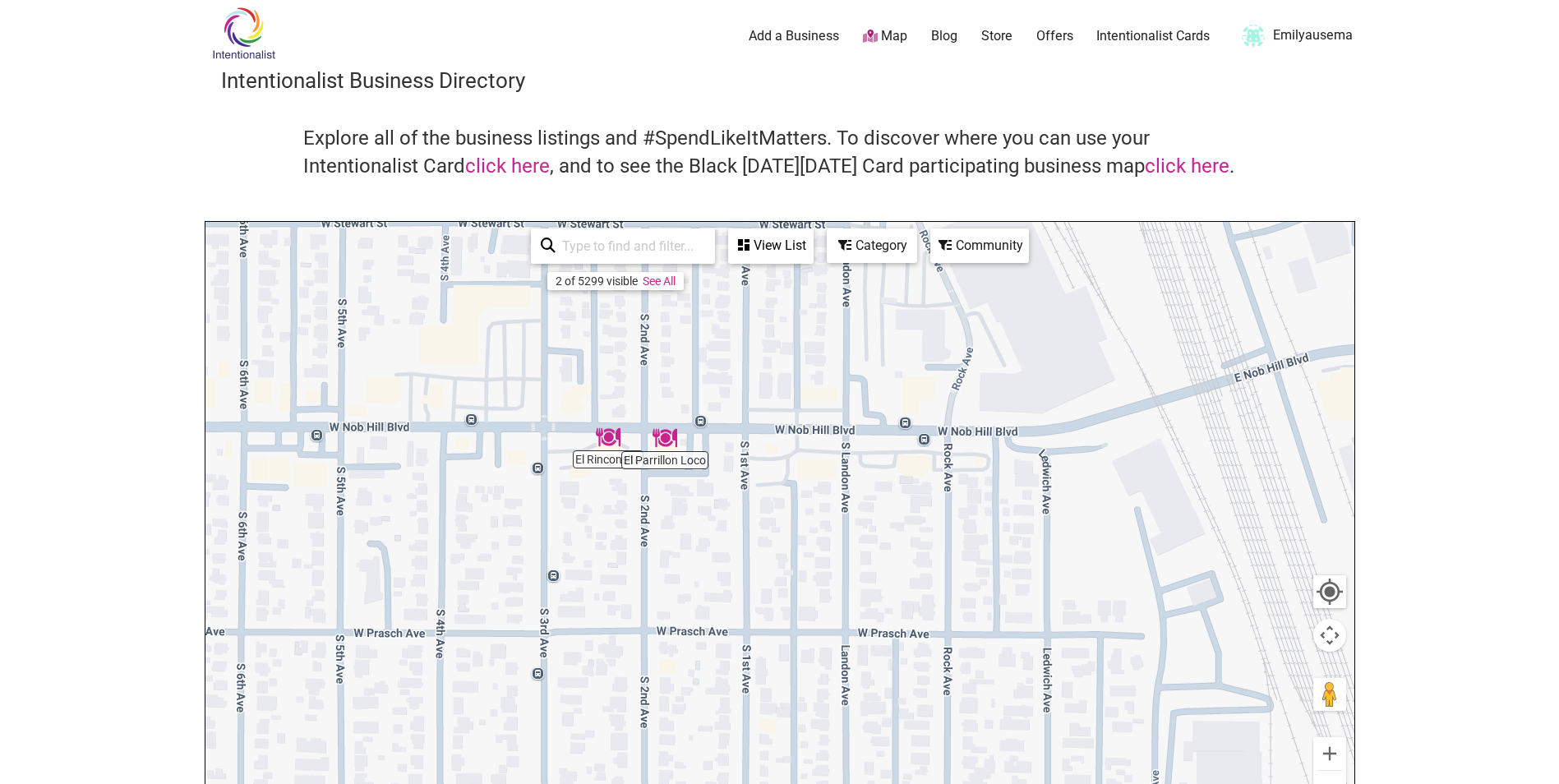
drag, startPoint x: 671, startPoint y: 441, endPoint x: 691, endPoint y: 589, distance: 149.3
click at [691, 589] on div at bounding box center [780, 540] width 1149 height 639
